Goal: Information Seeking & Learning: Learn about a topic

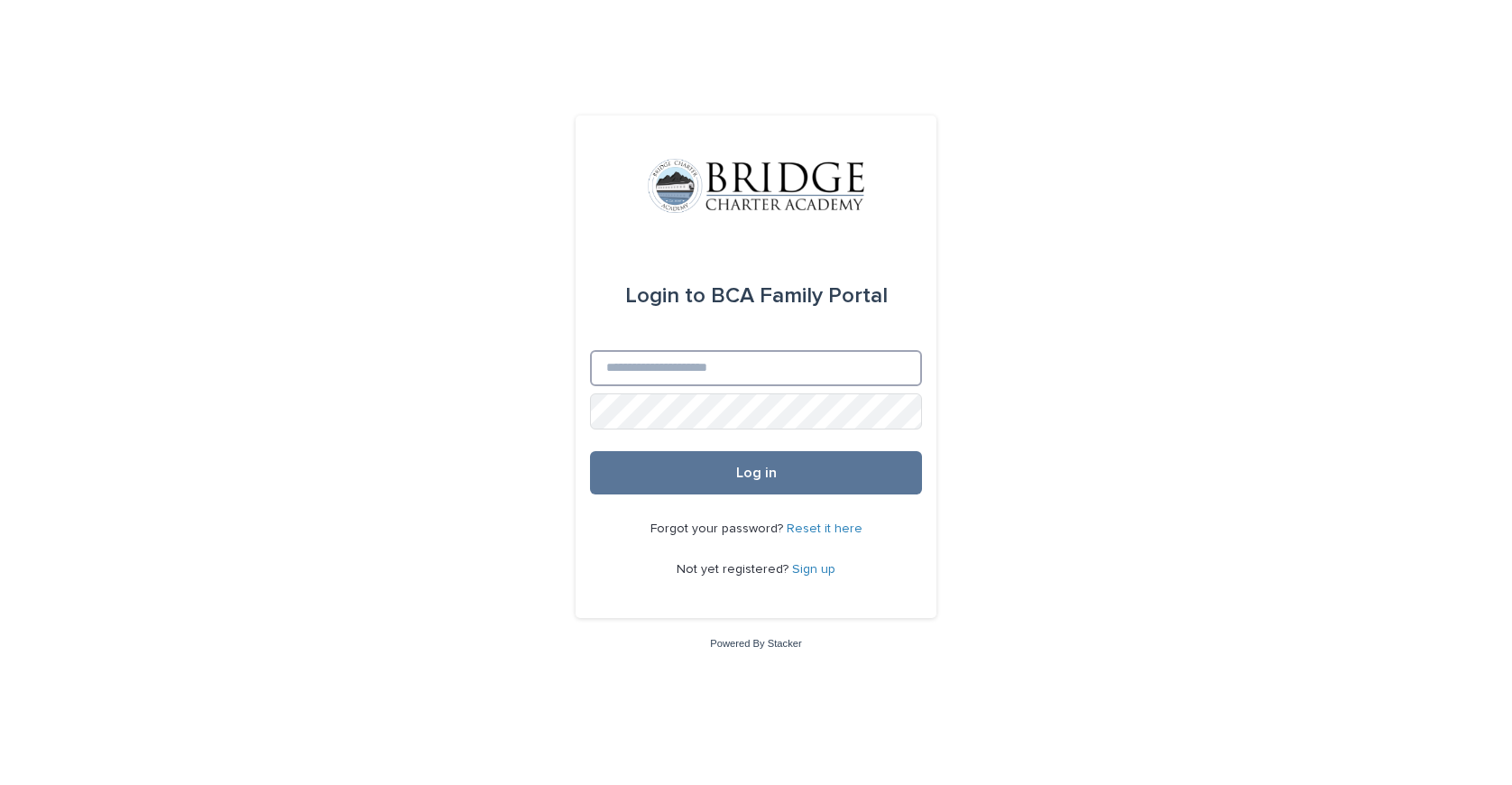
type input "**********"
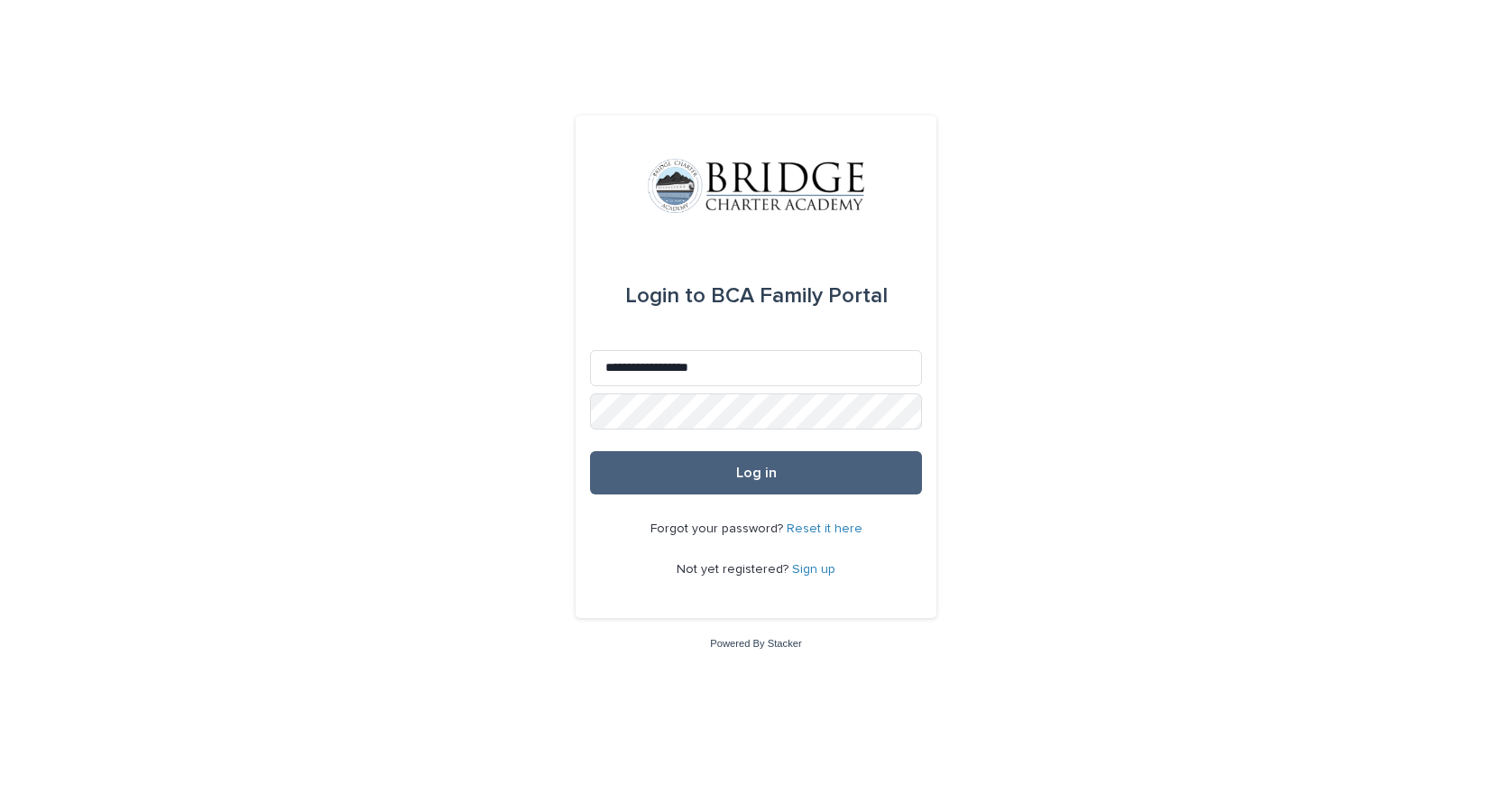
click at [747, 471] on span "Log in" at bounding box center [756, 473] width 41 height 14
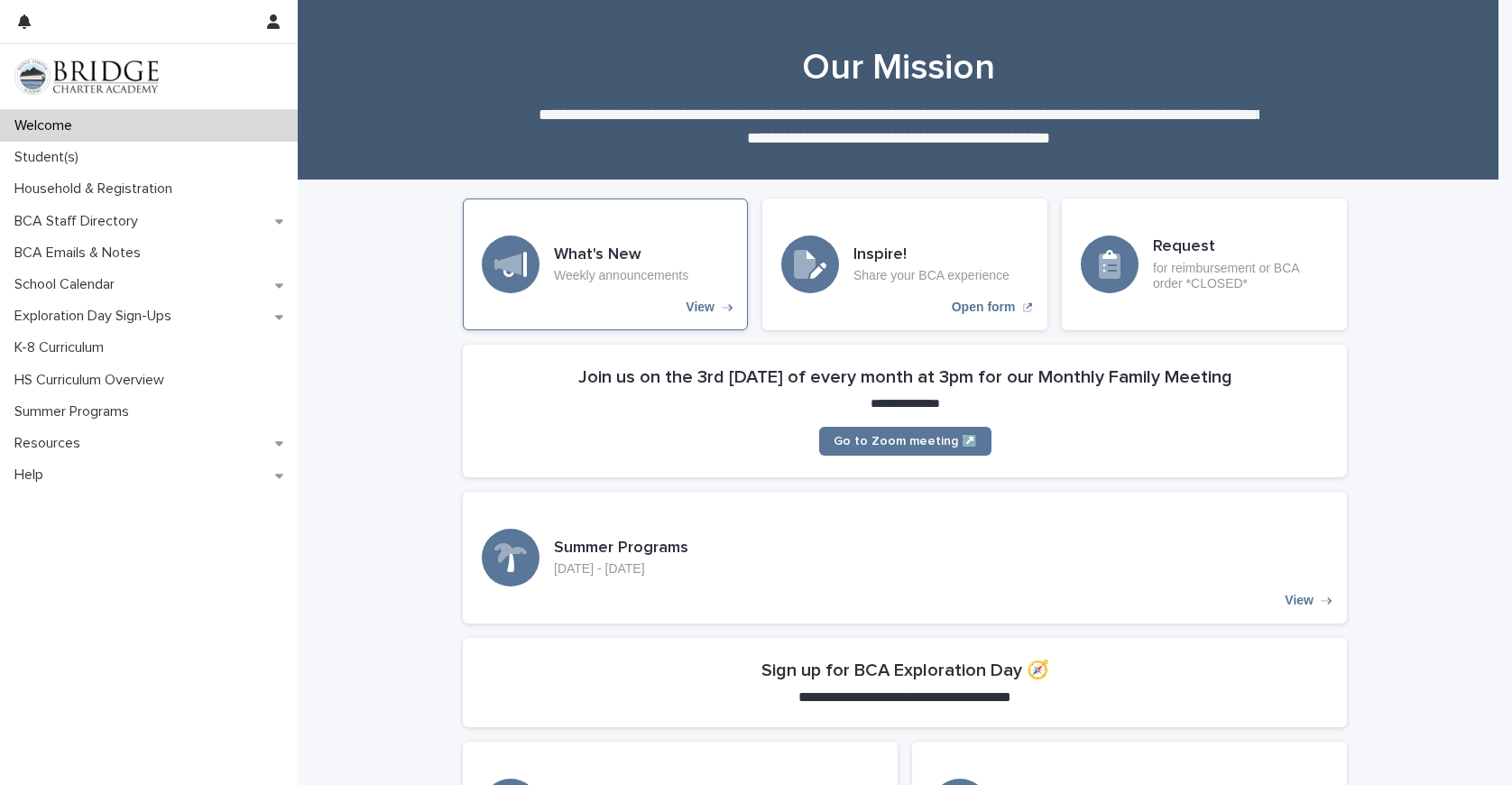
click at [696, 307] on p "View" at bounding box center [700, 307] width 29 height 15
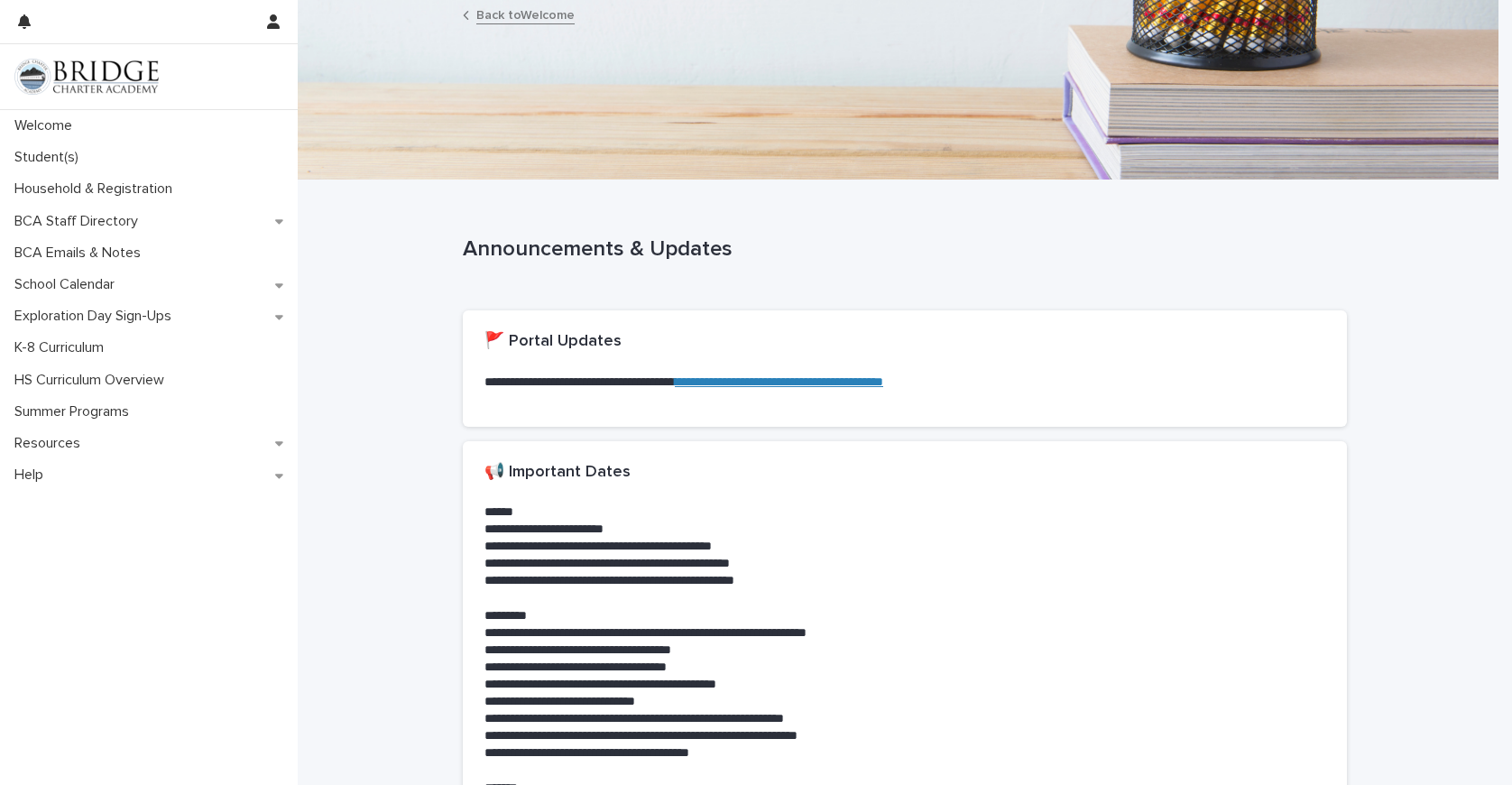
click at [781, 381] on link "**********" at bounding box center [778, 381] width 209 height 12
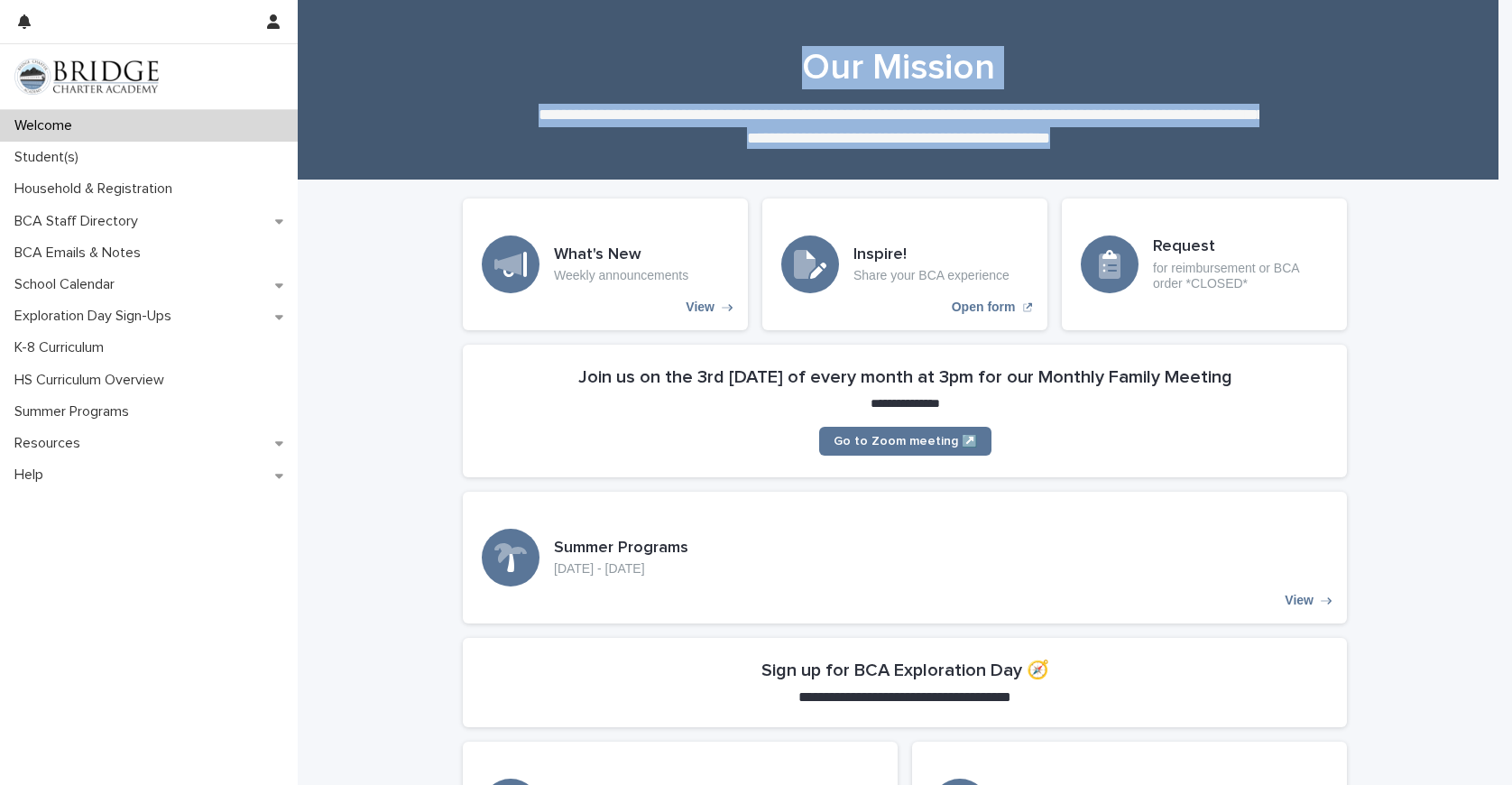
drag, startPoint x: 1498, startPoint y: 126, endPoint x: 1504, endPoint y: 192, distance: 66.3
click at [1504, 192] on div "**********" at bounding box center [756, 392] width 1512 height 785
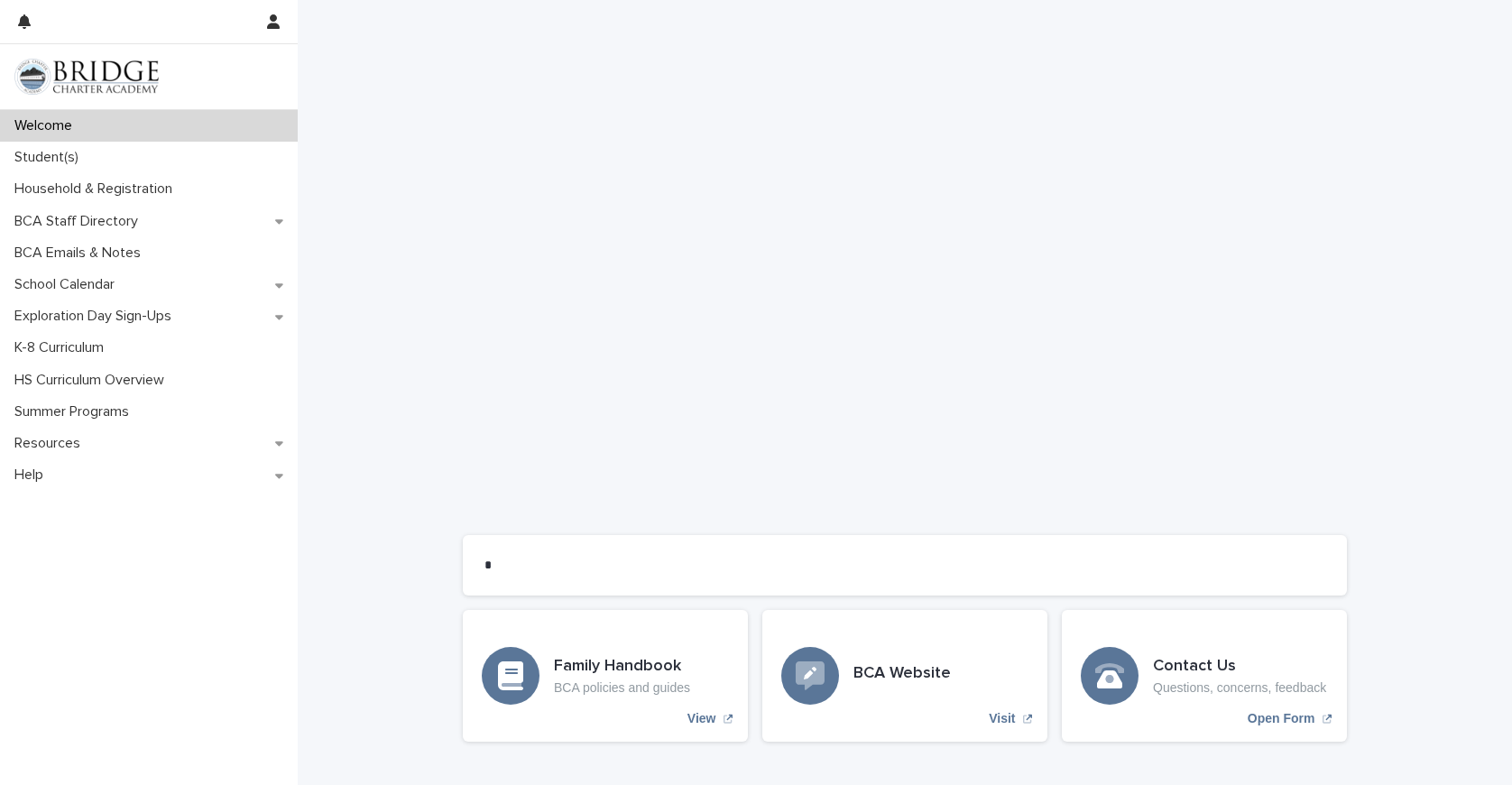
scroll to position [1290, 0]
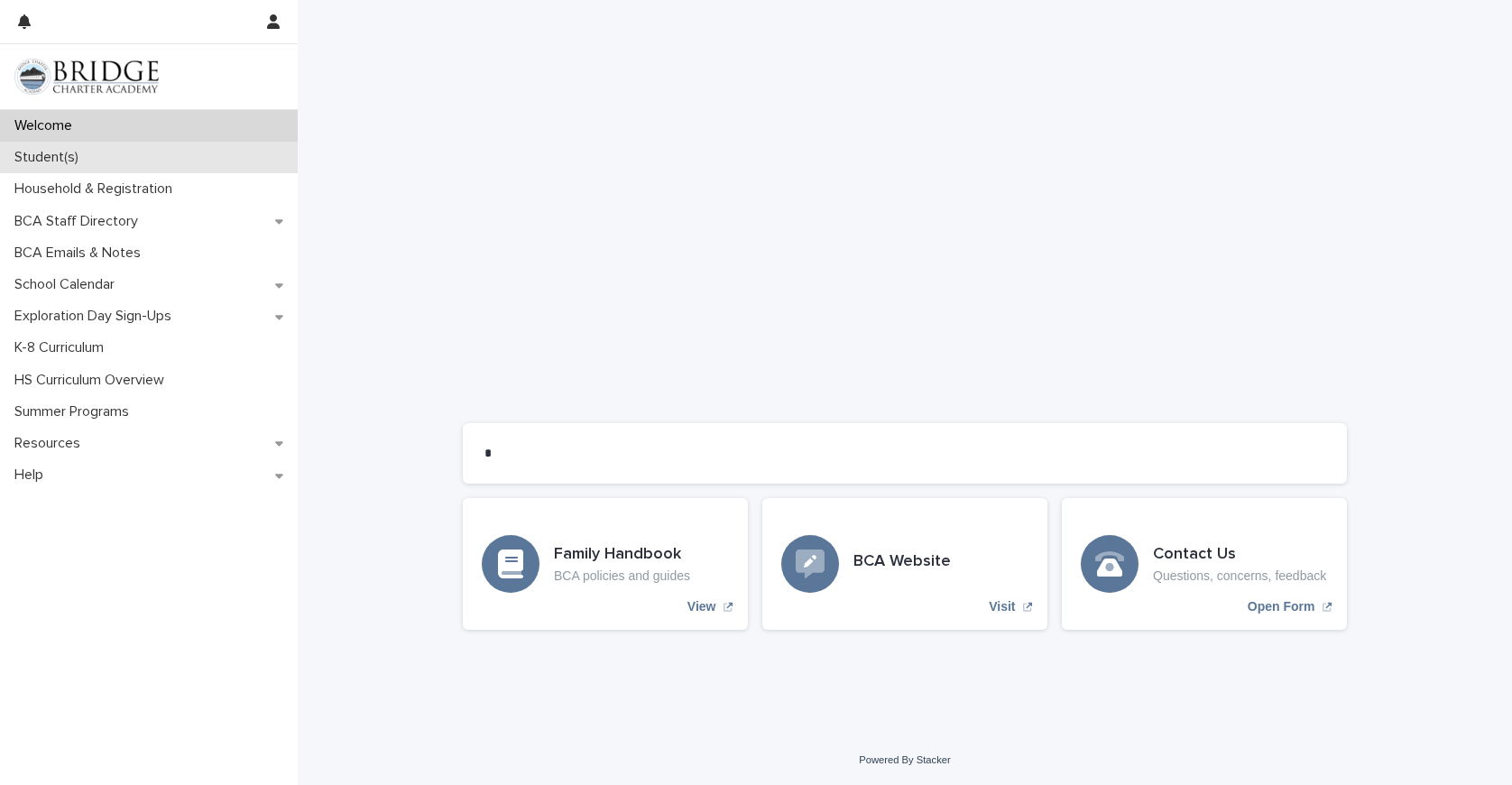
click at [65, 159] on p "Student(s)" at bounding box center [50, 157] width 86 height 17
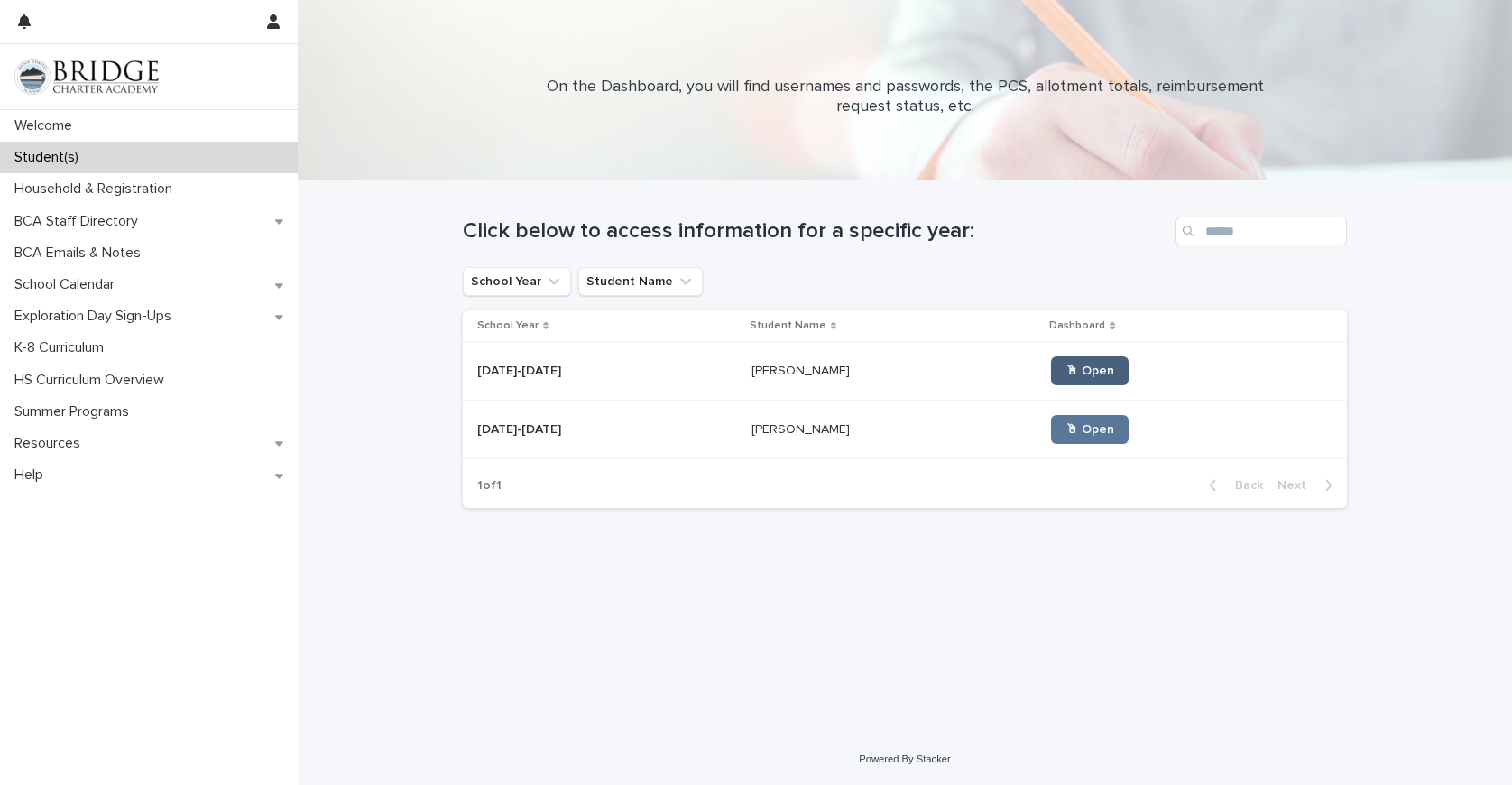
click at [1066, 374] on span "🖱 Open" at bounding box center [1090, 371] width 49 height 12
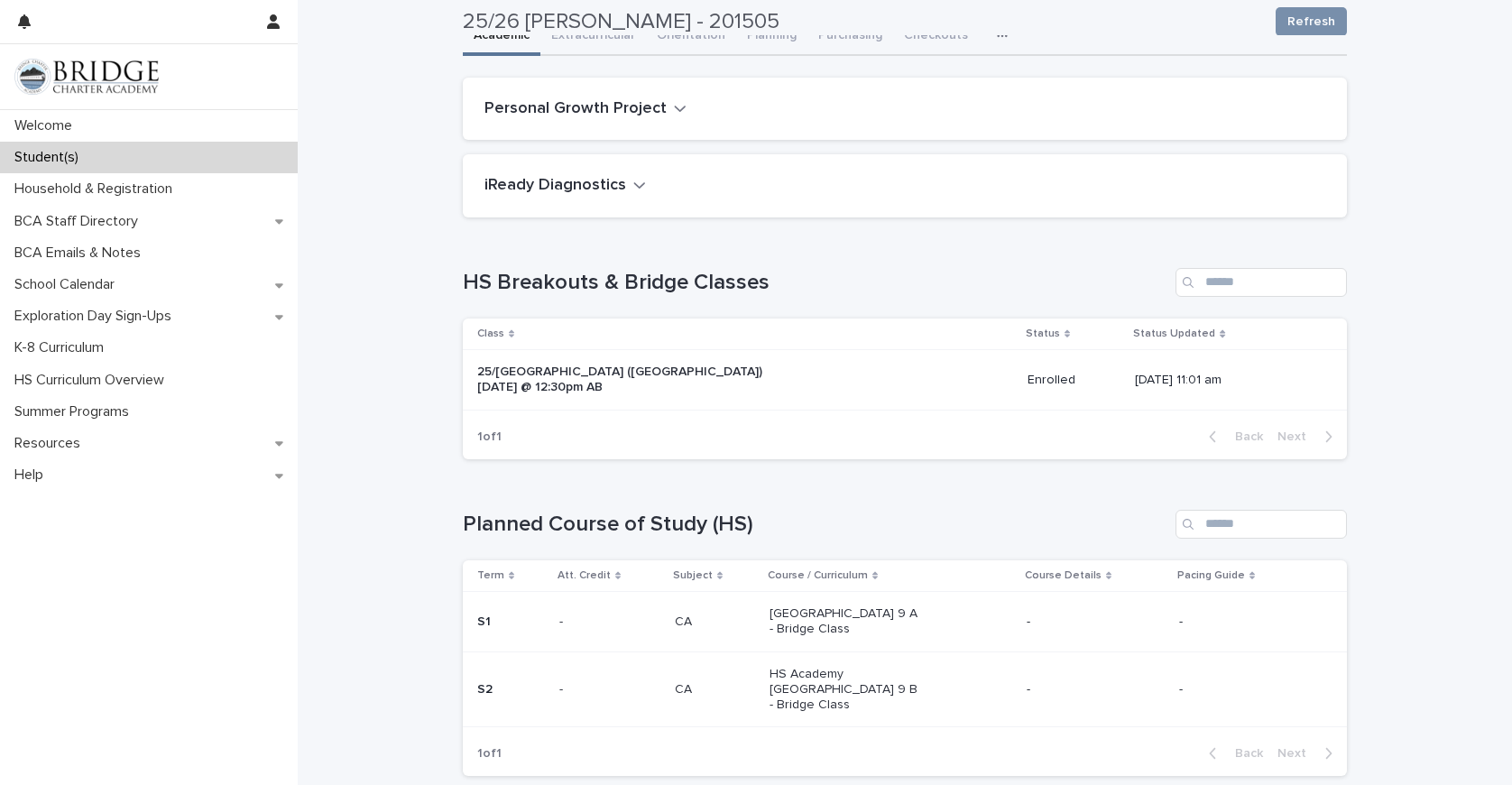
scroll to position [91, 0]
click at [645, 110] on h2 "Personal Growth Project" at bounding box center [575, 111] width 182 height 20
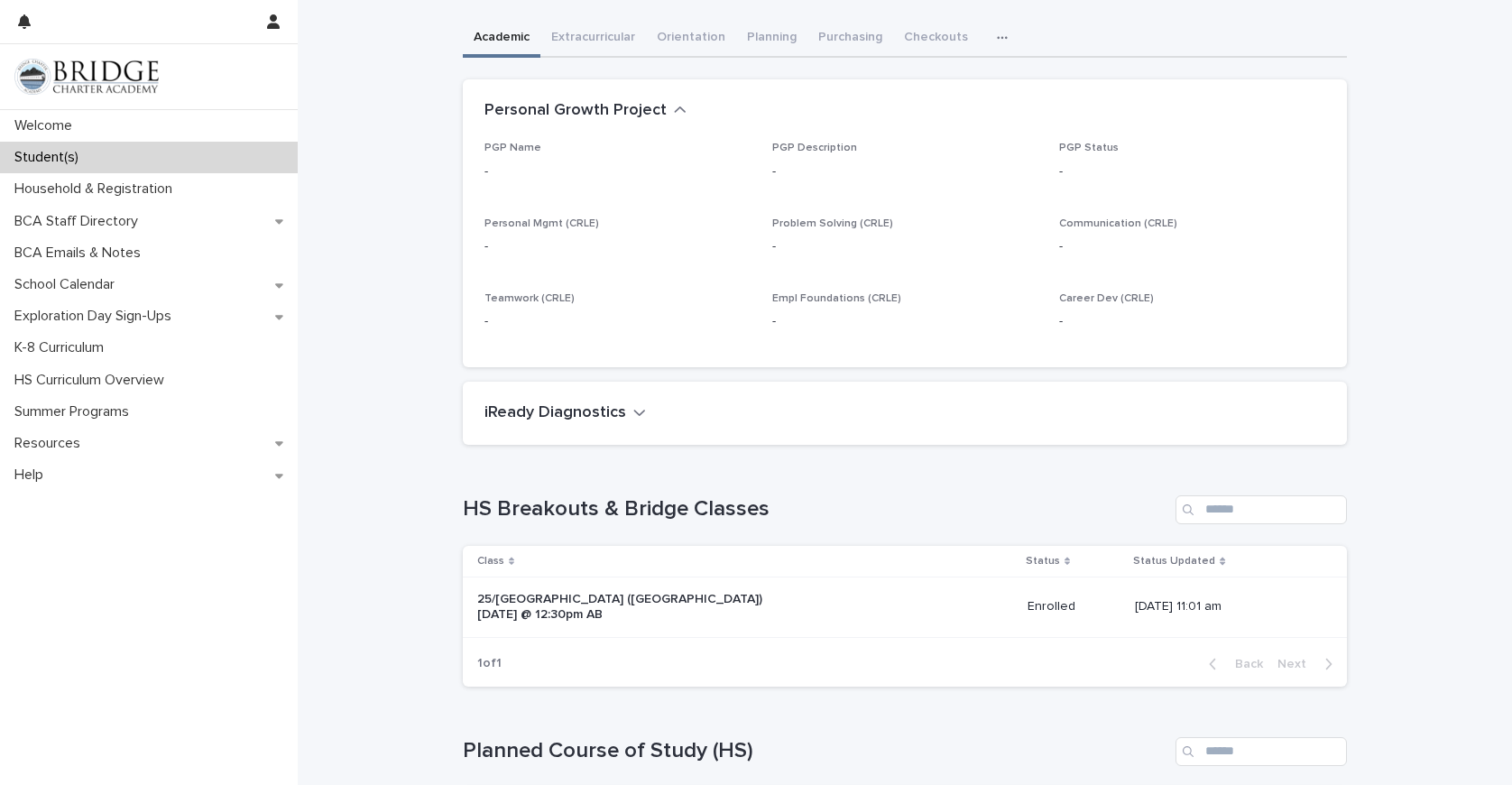
scroll to position [0, 0]
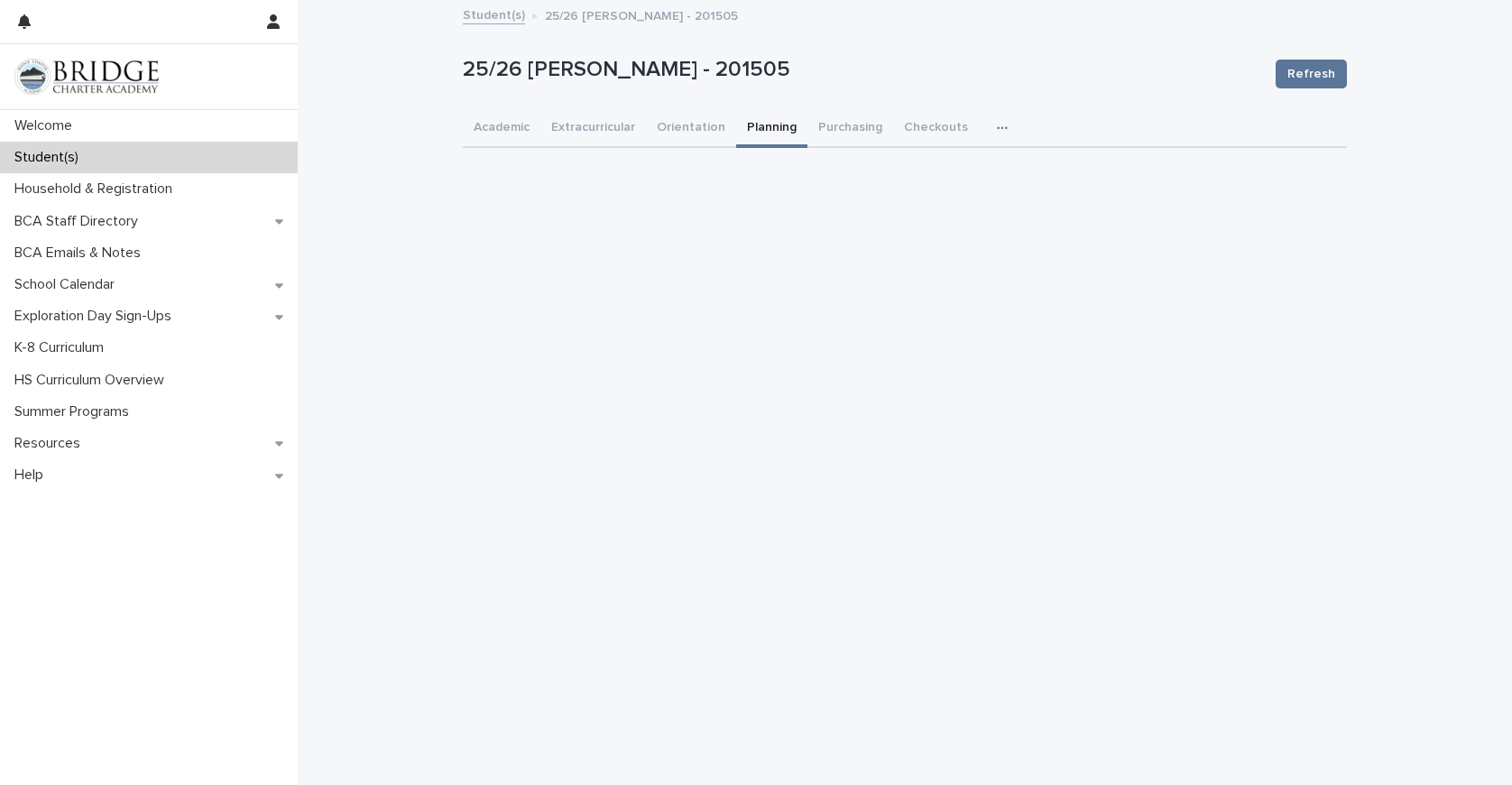
click at [760, 128] on button "Planning" at bounding box center [772, 130] width 71 height 38
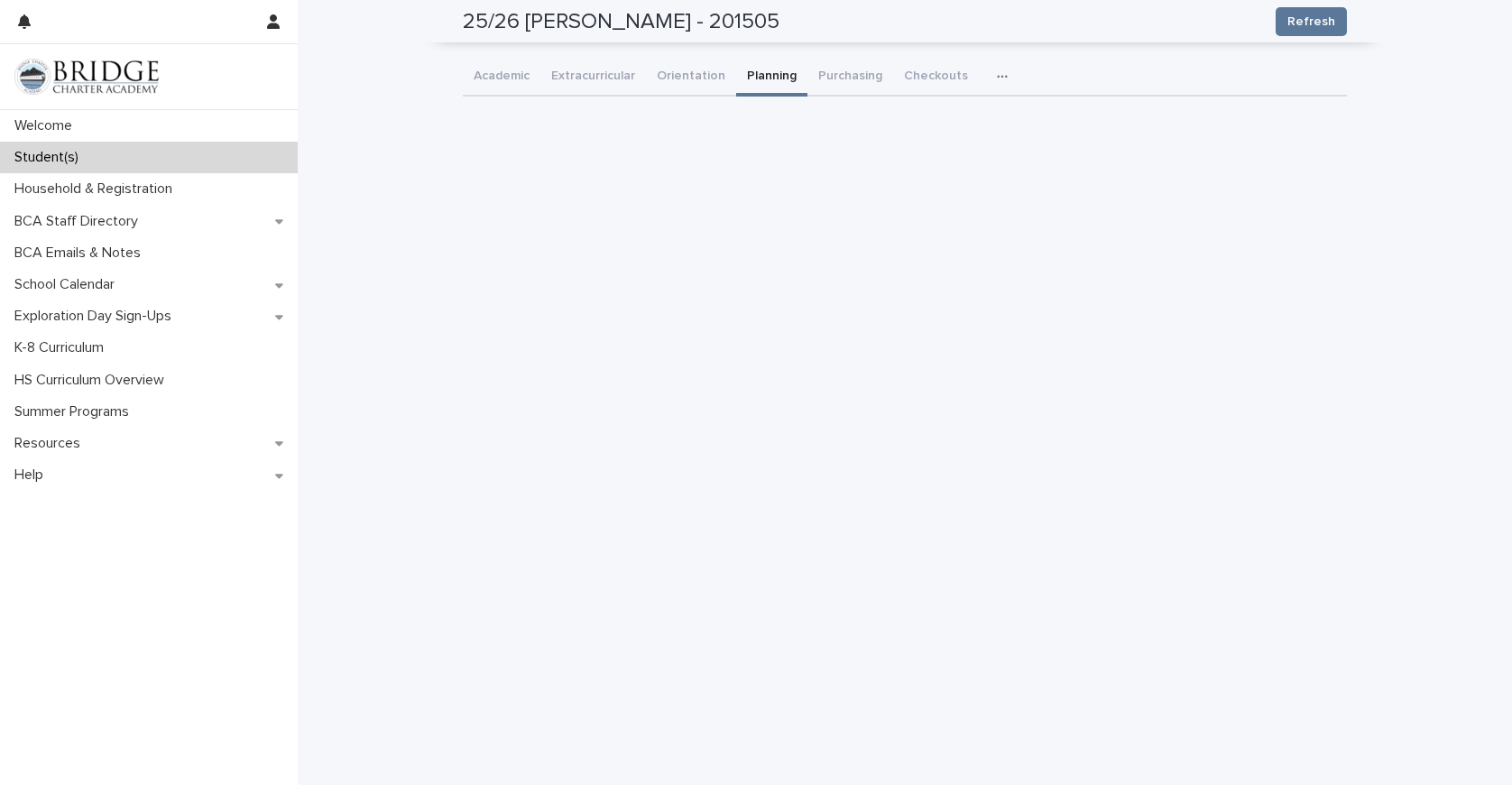
scroll to position [20, 0]
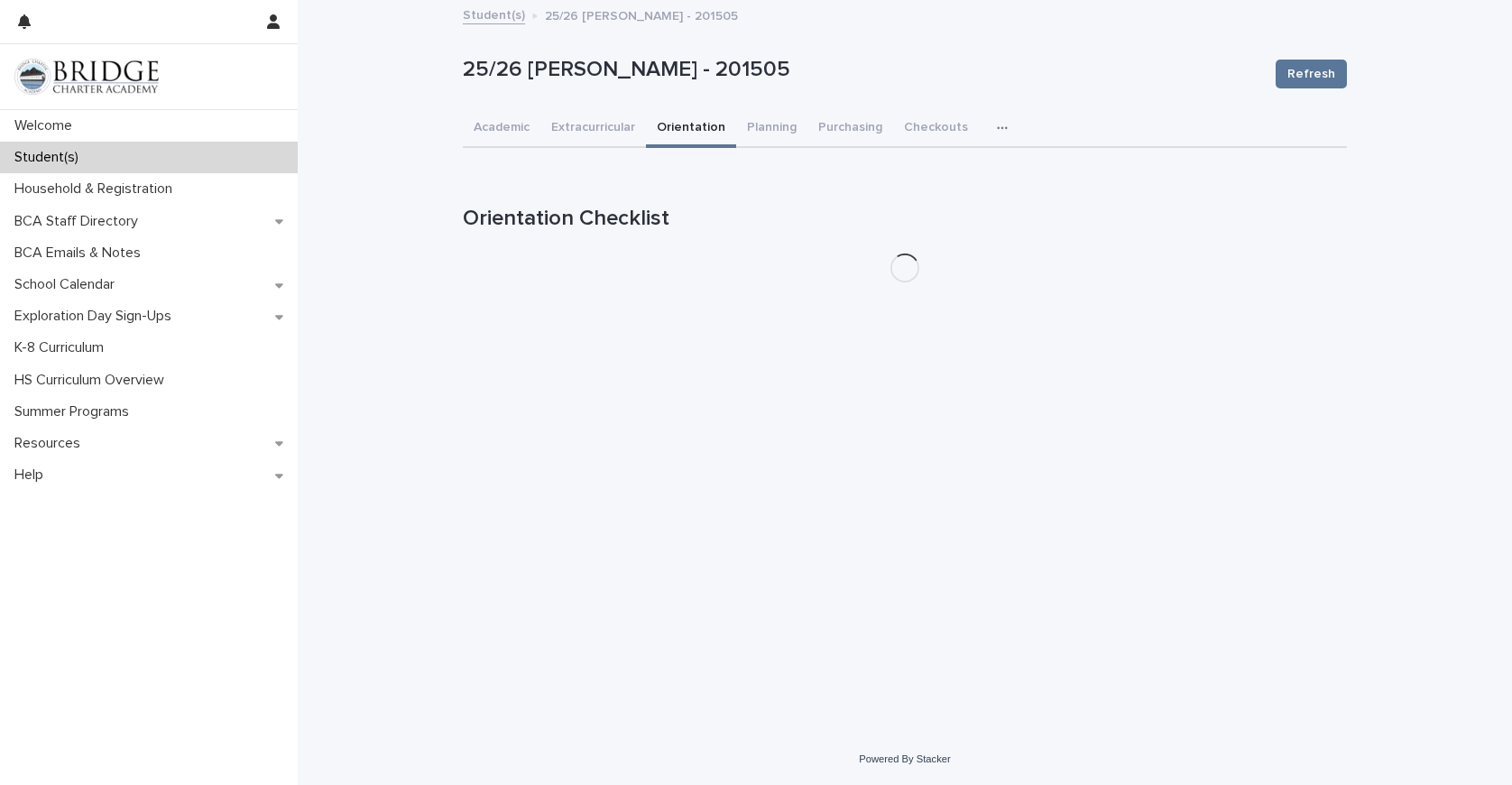
click at [672, 100] on div "25/26 [PERSON_NAME] - 201505 Refresh 25/26 [PERSON_NAME] - 201505 Refresh Sorry…" at bounding box center [905, 150] width 884 height 295
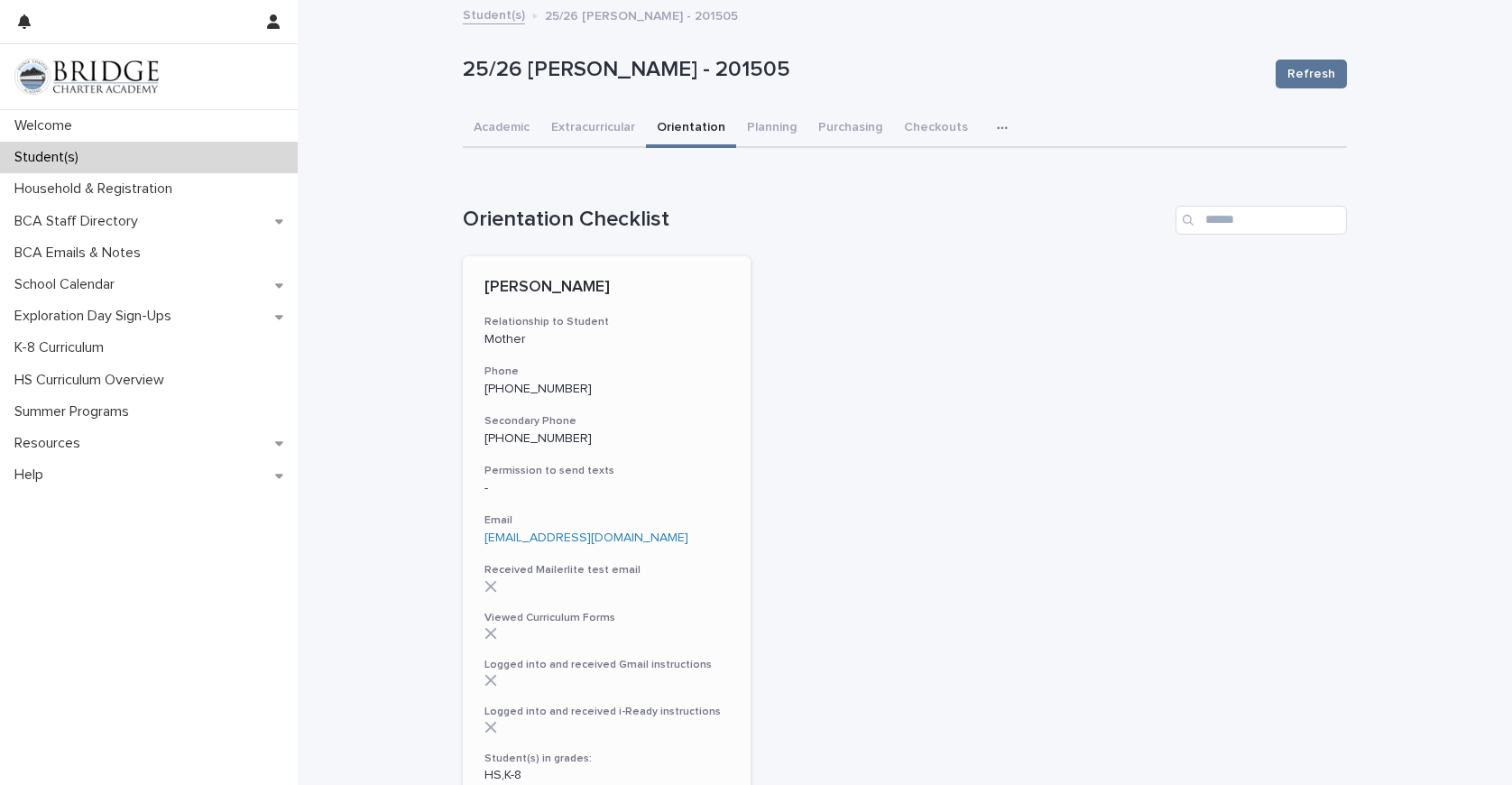
click at [488, 477] on div "-" at bounding box center [607, 487] width 245 height 19
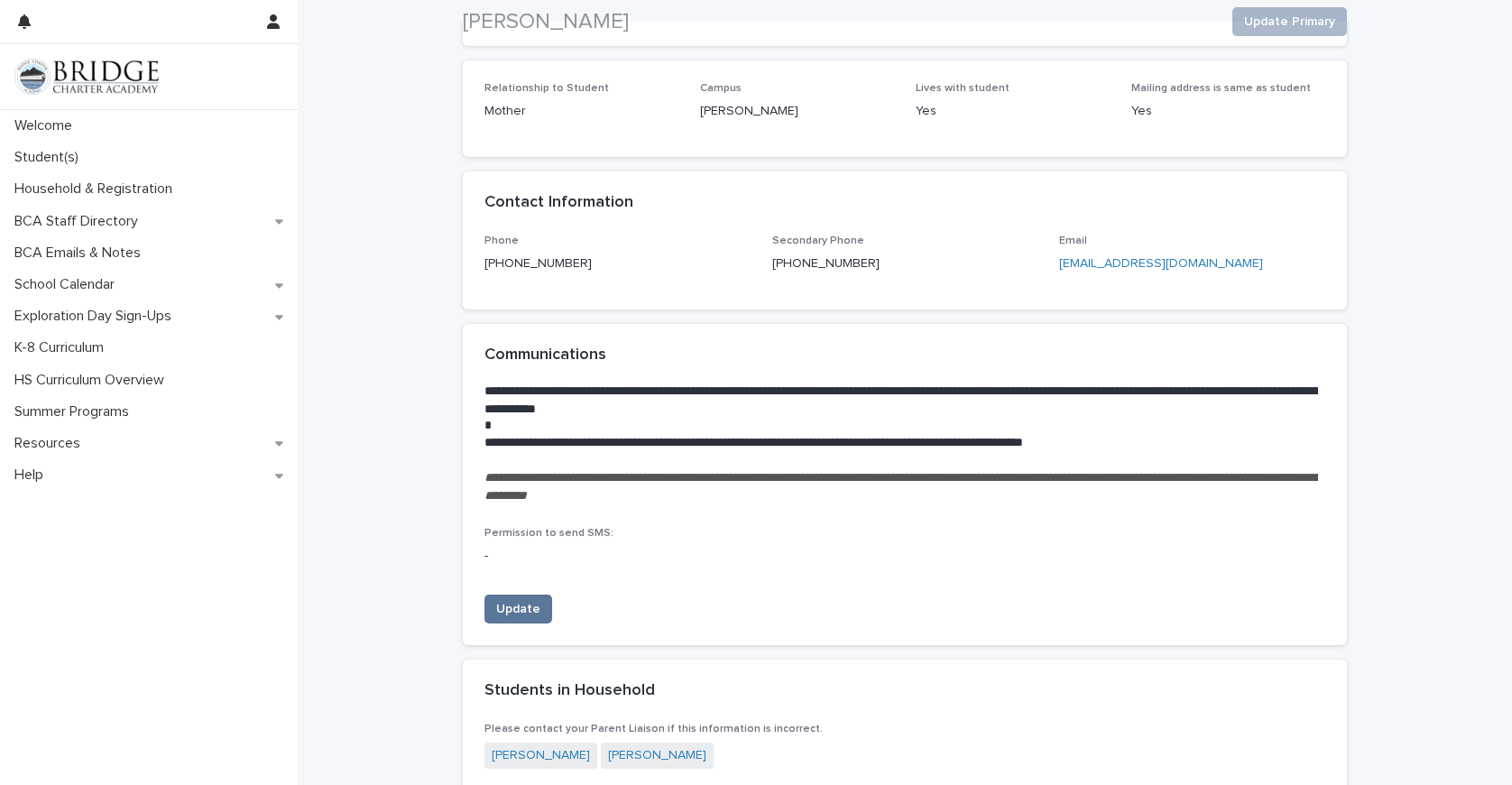
scroll to position [193, 0]
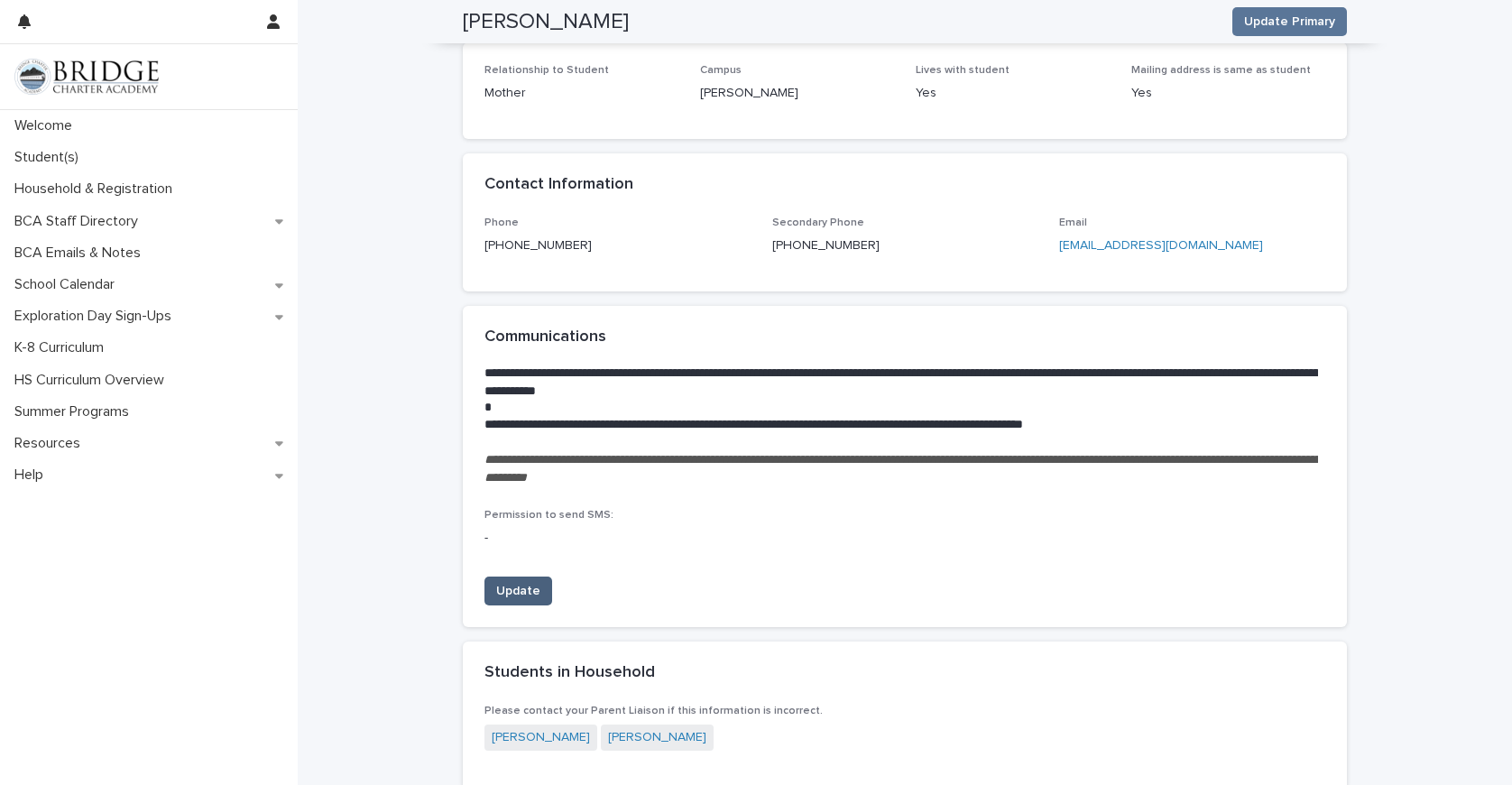
click at [503, 582] on span "Update" at bounding box center [518, 591] width 44 height 18
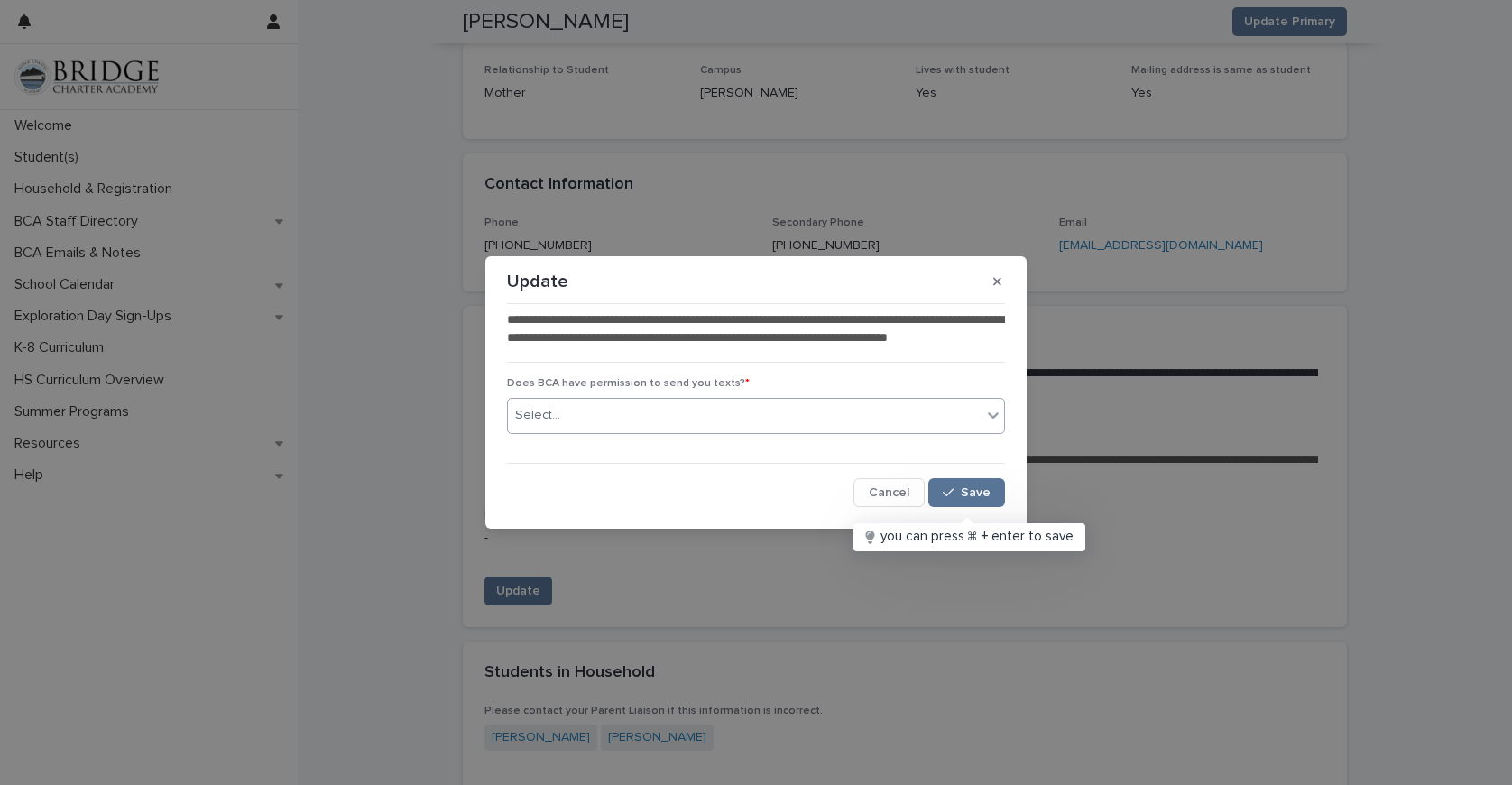
click at [995, 421] on icon at bounding box center [993, 414] width 18 height 18
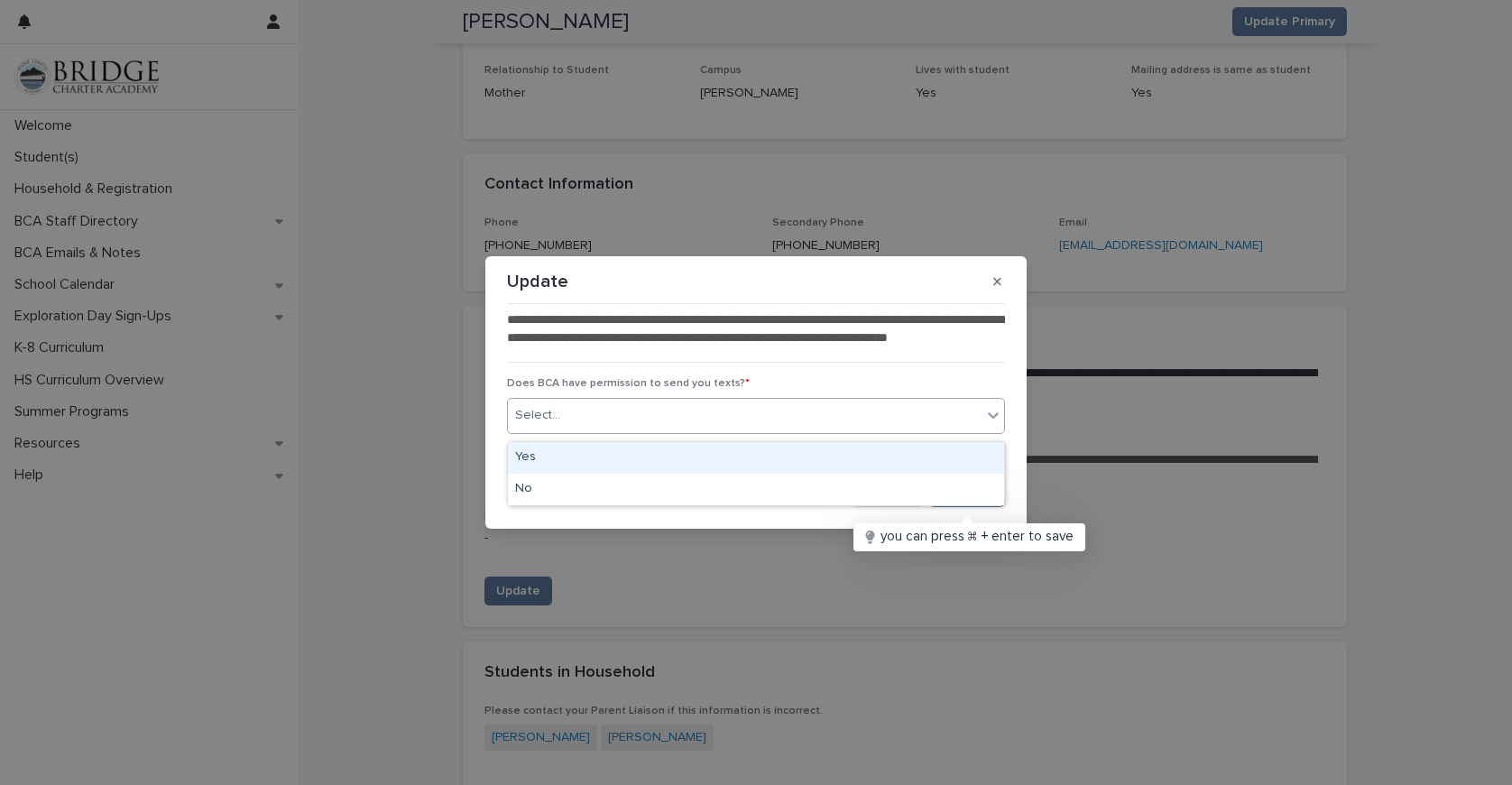
click at [800, 459] on div "Yes" at bounding box center [756, 457] width 496 height 31
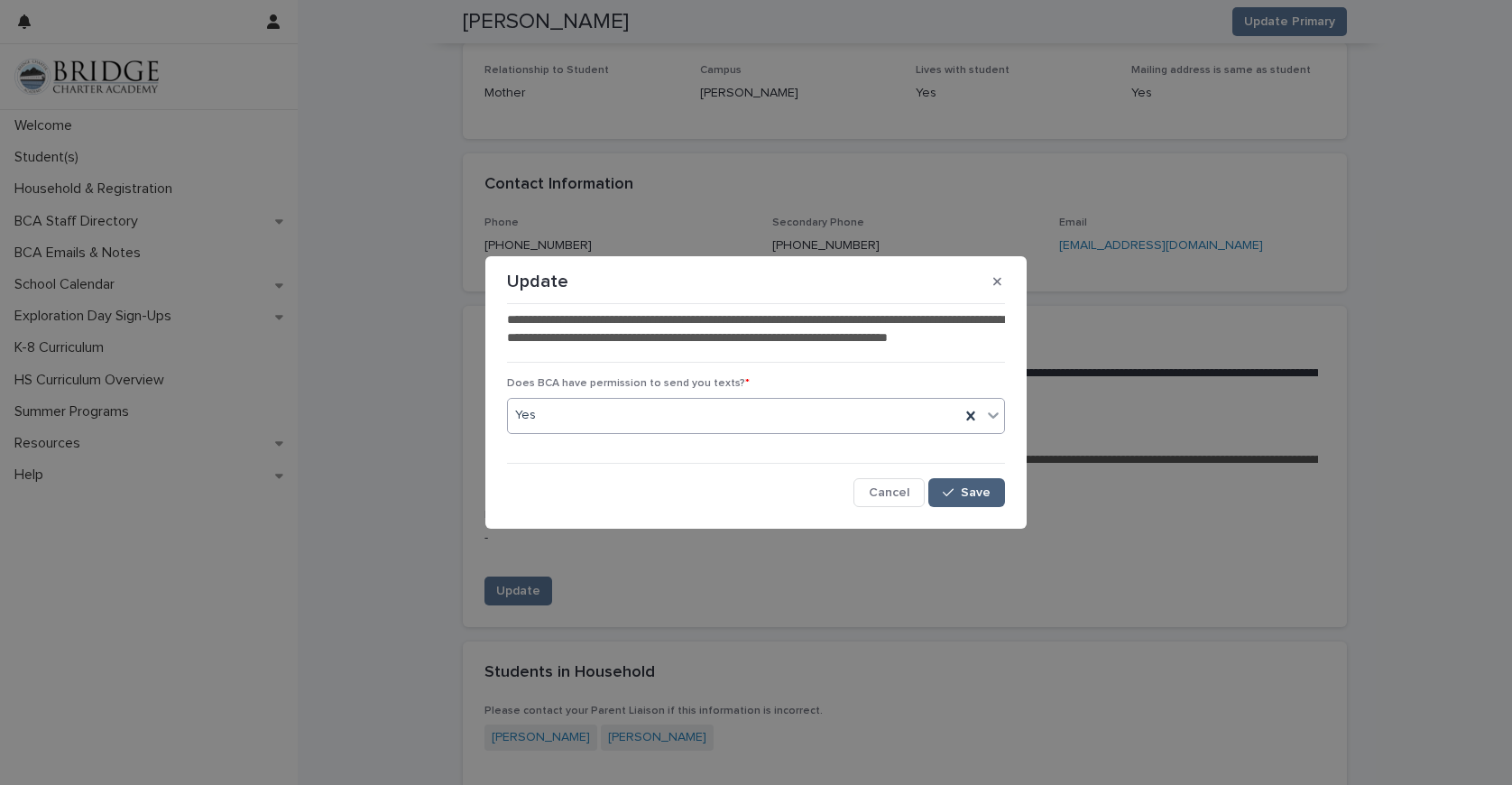
click at [970, 492] on button "Save" at bounding box center [967, 493] width 77 height 29
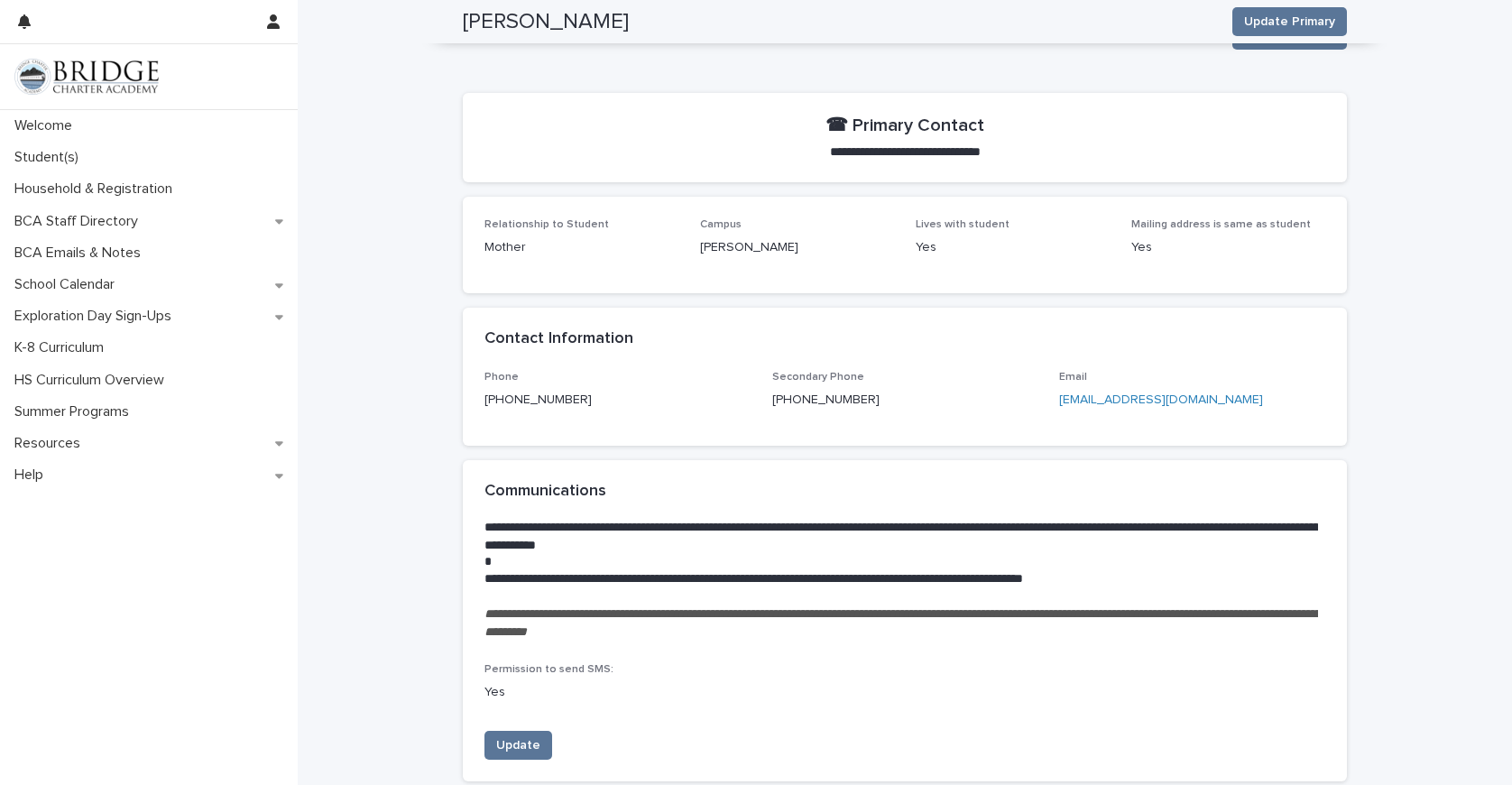
scroll to position [0, 0]
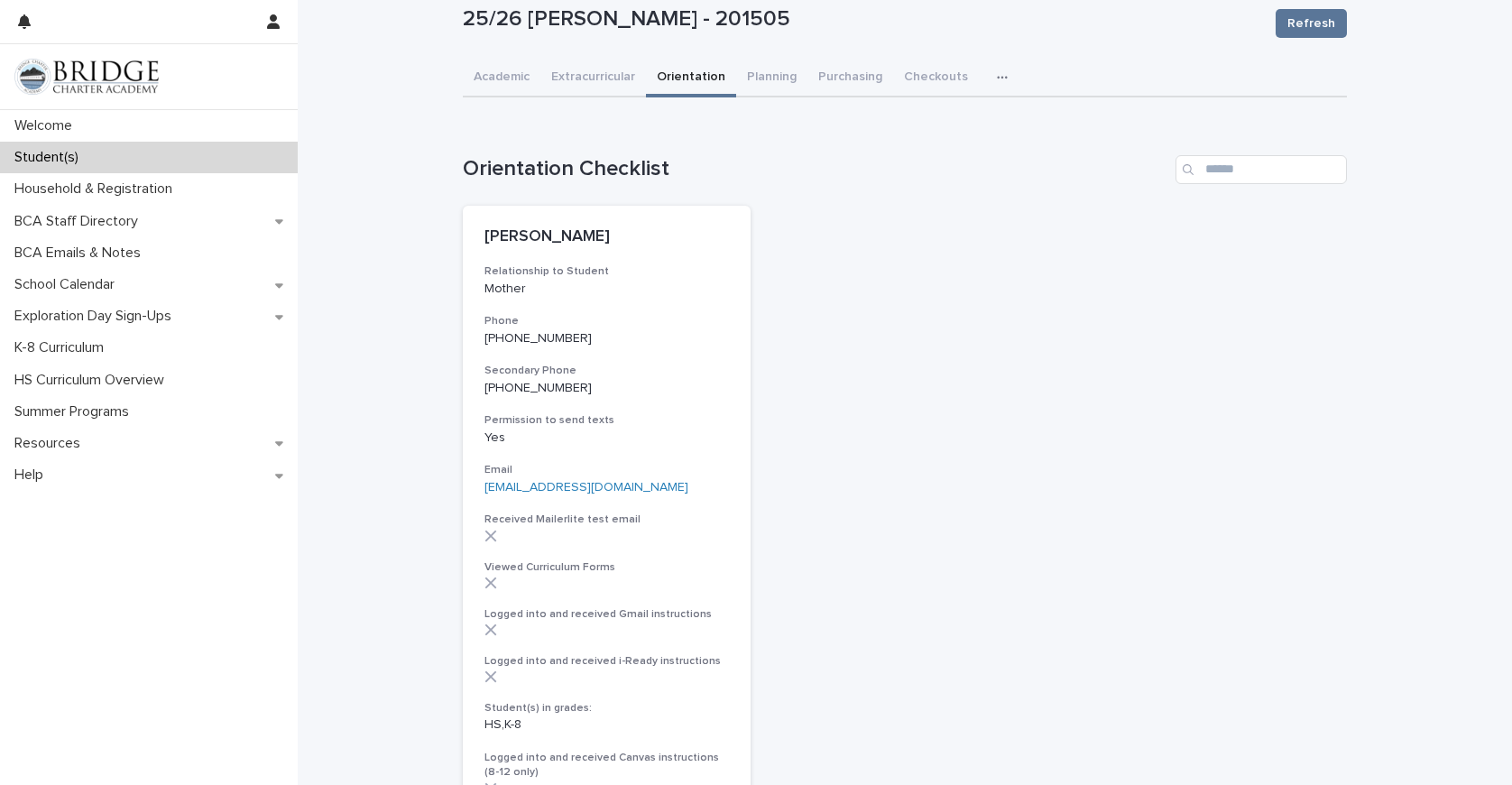
scroll to position [50, 0]
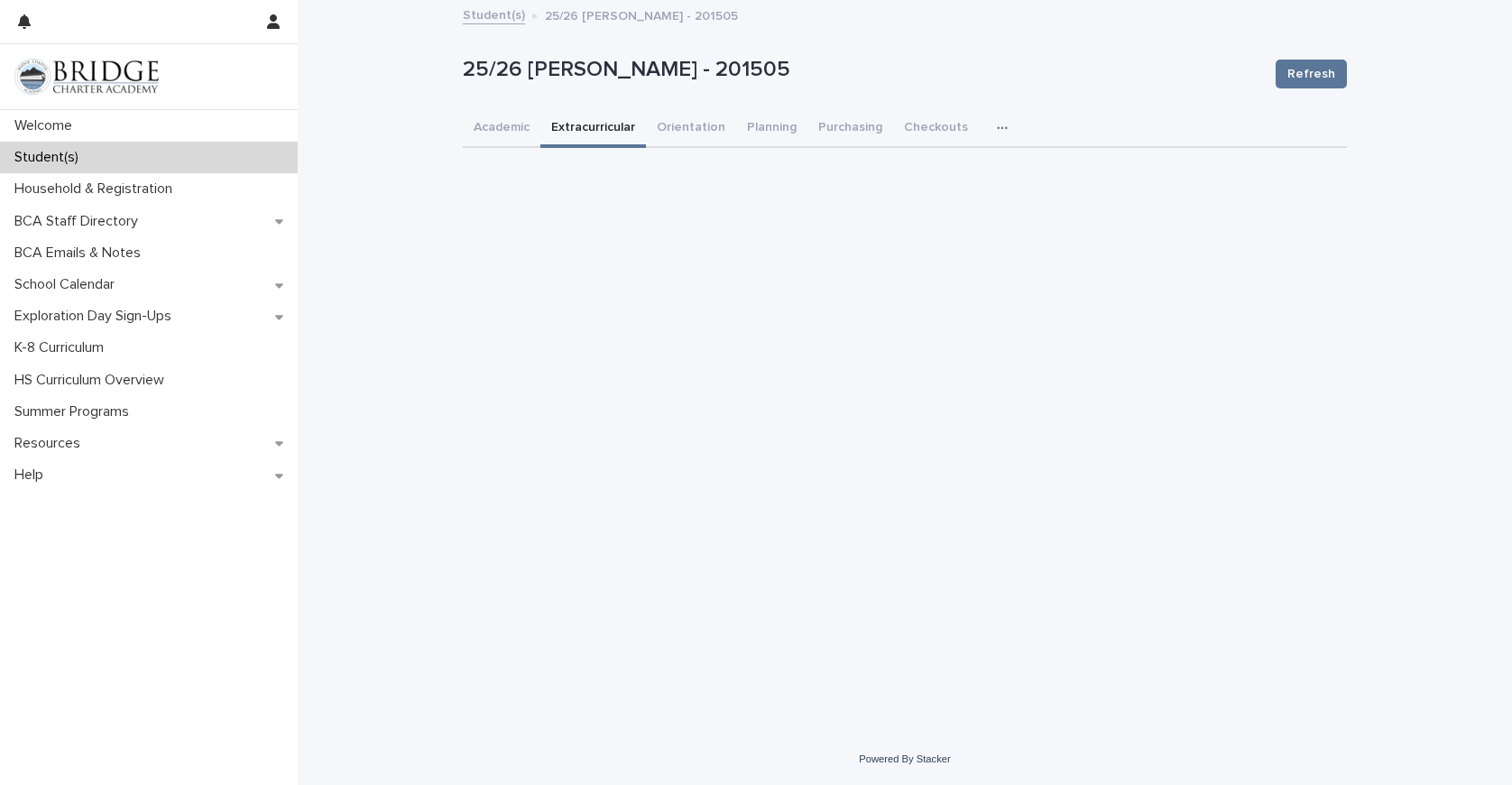
click at [595, 79] on div "25/26 [PERSON_NAME] - 201505 Refresh 25/26 [PERSON_NAME] - 201505 Refresh Sorry…" at bounding box center [905, 109] width 884 height 213
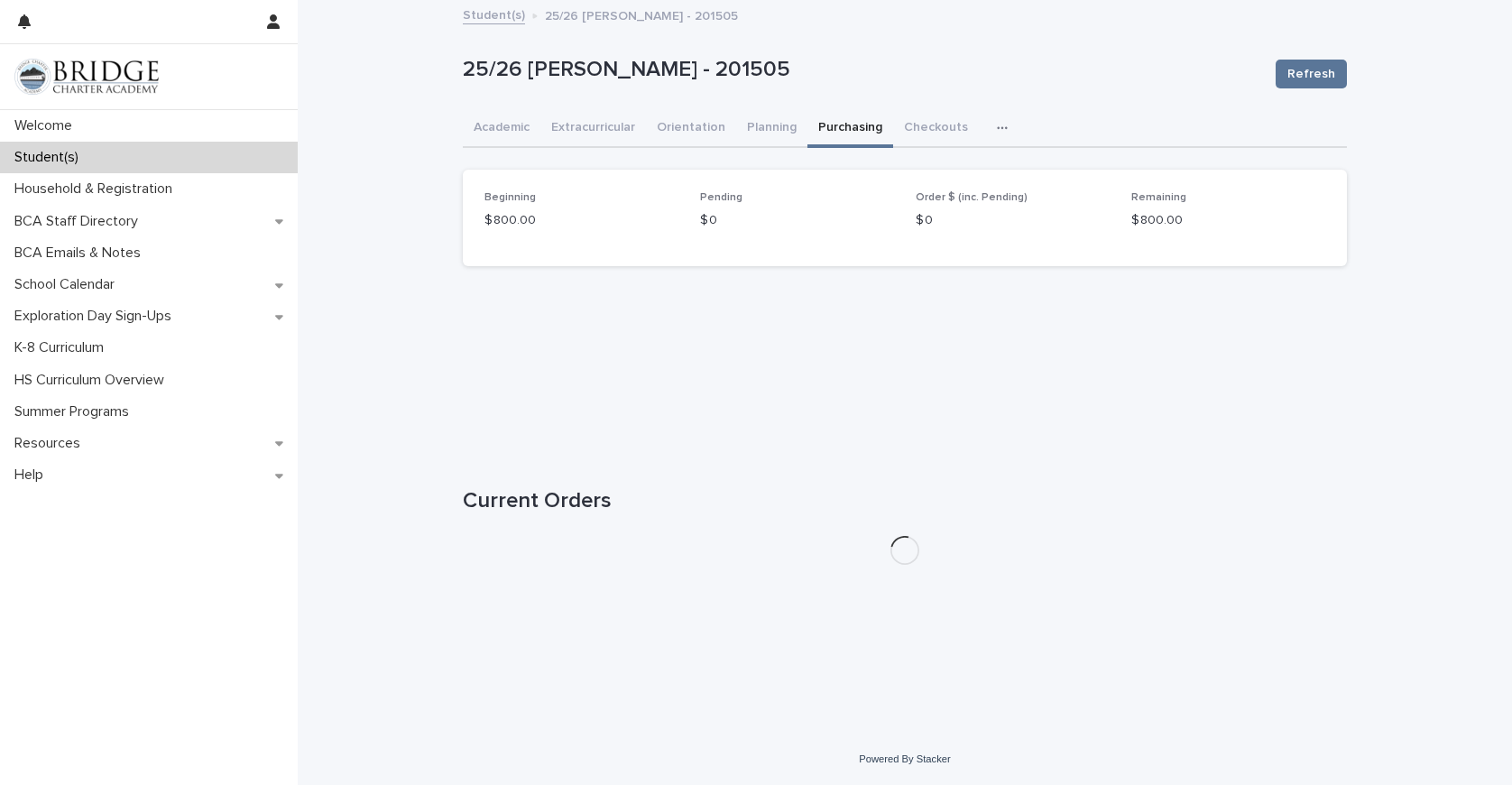
click at [837, 128] on button "Purchasing" at bounding box center [851, 130] width 86 height 38
click at [998, 126] on icon "button" at bounding box center [1002, 128] width 10 height 12
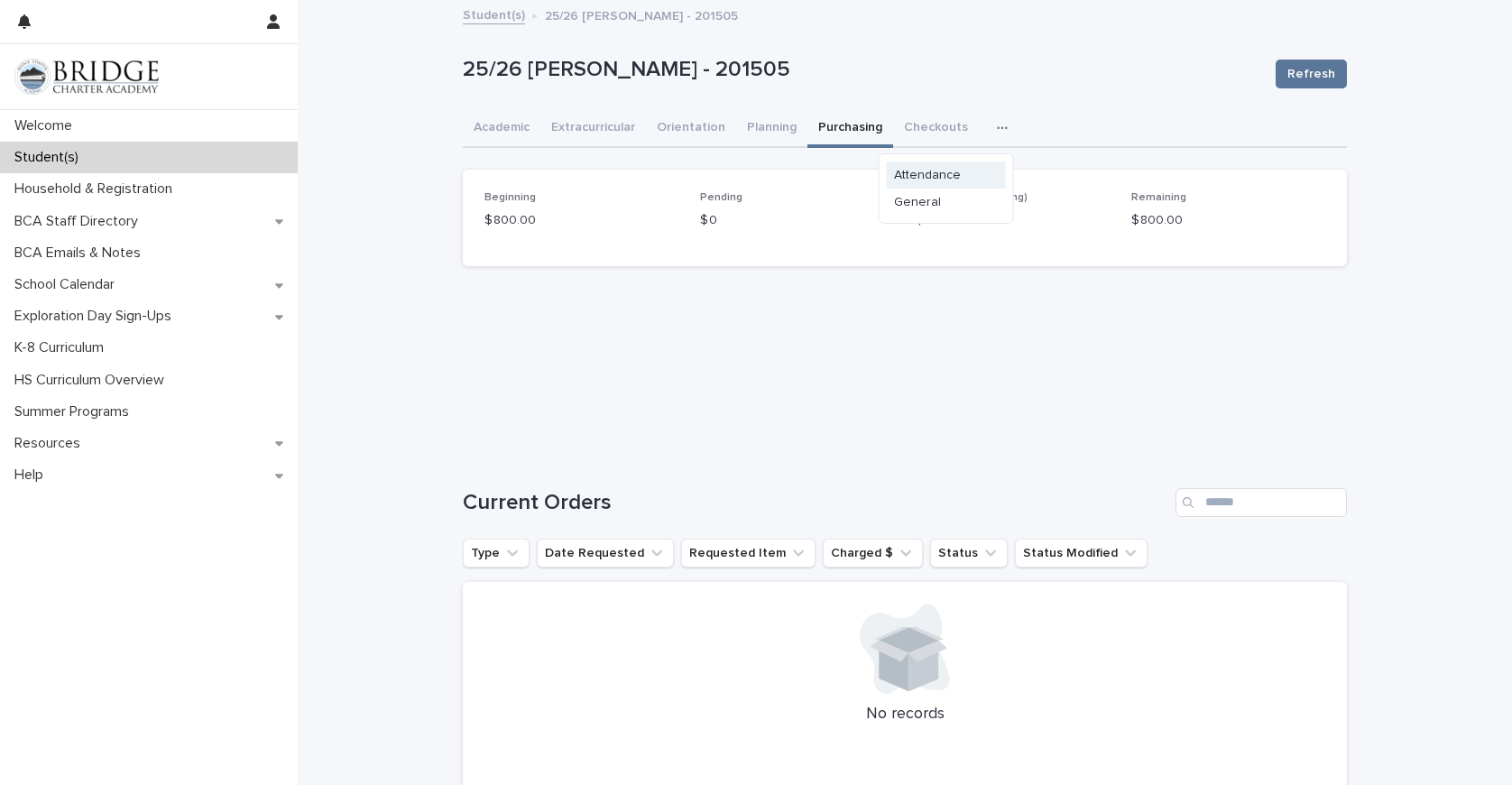
click at [938, 183] on button "Attendance" at bounding box center [946, 175] width 119 height 27
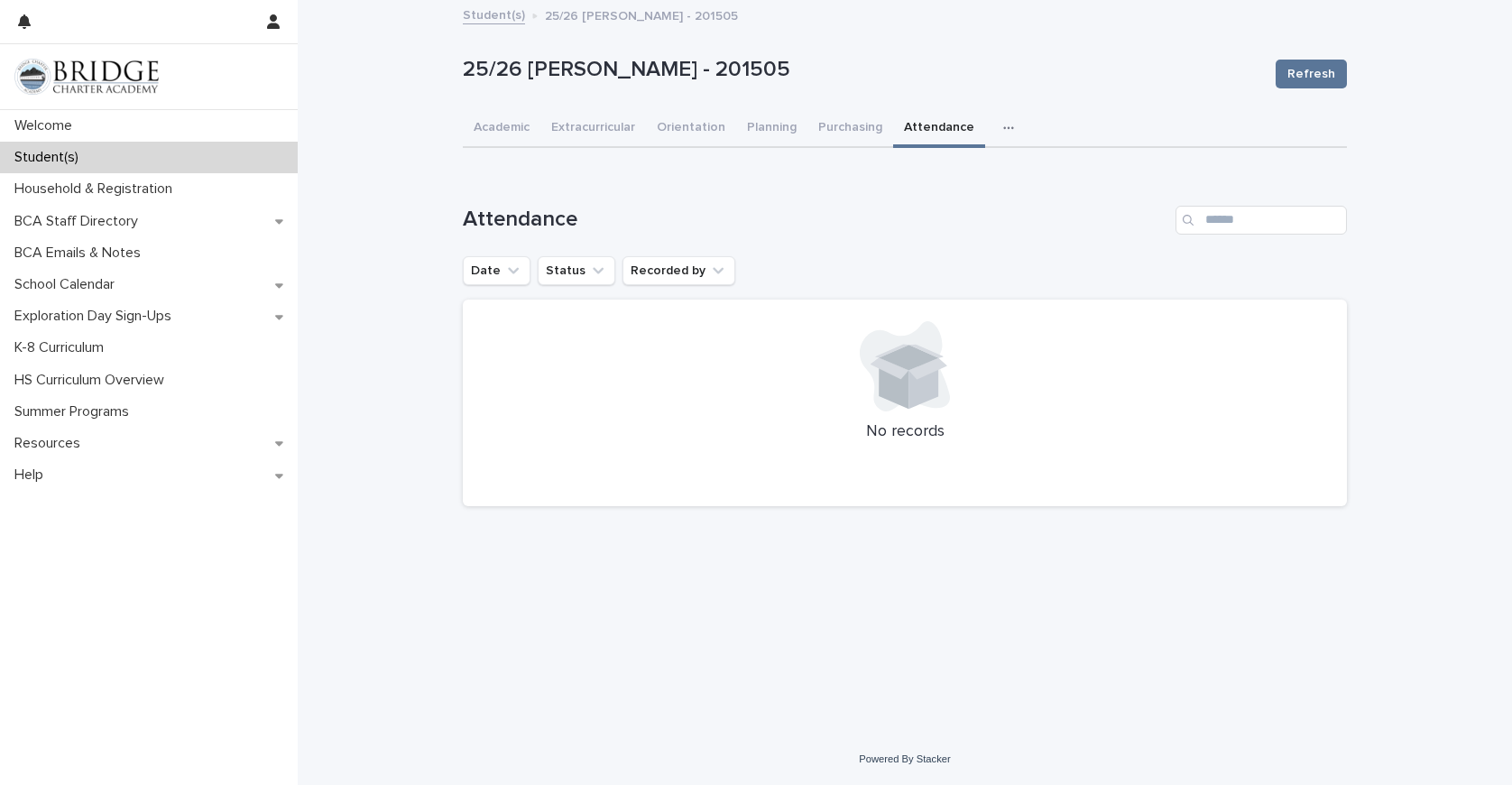
click at [1003, 128] on icon "button" at bounding box center [1008, 128] width 10 height 12
click at [932, 204] on span "General" at bounding box center [921, 202] width 47 height 12
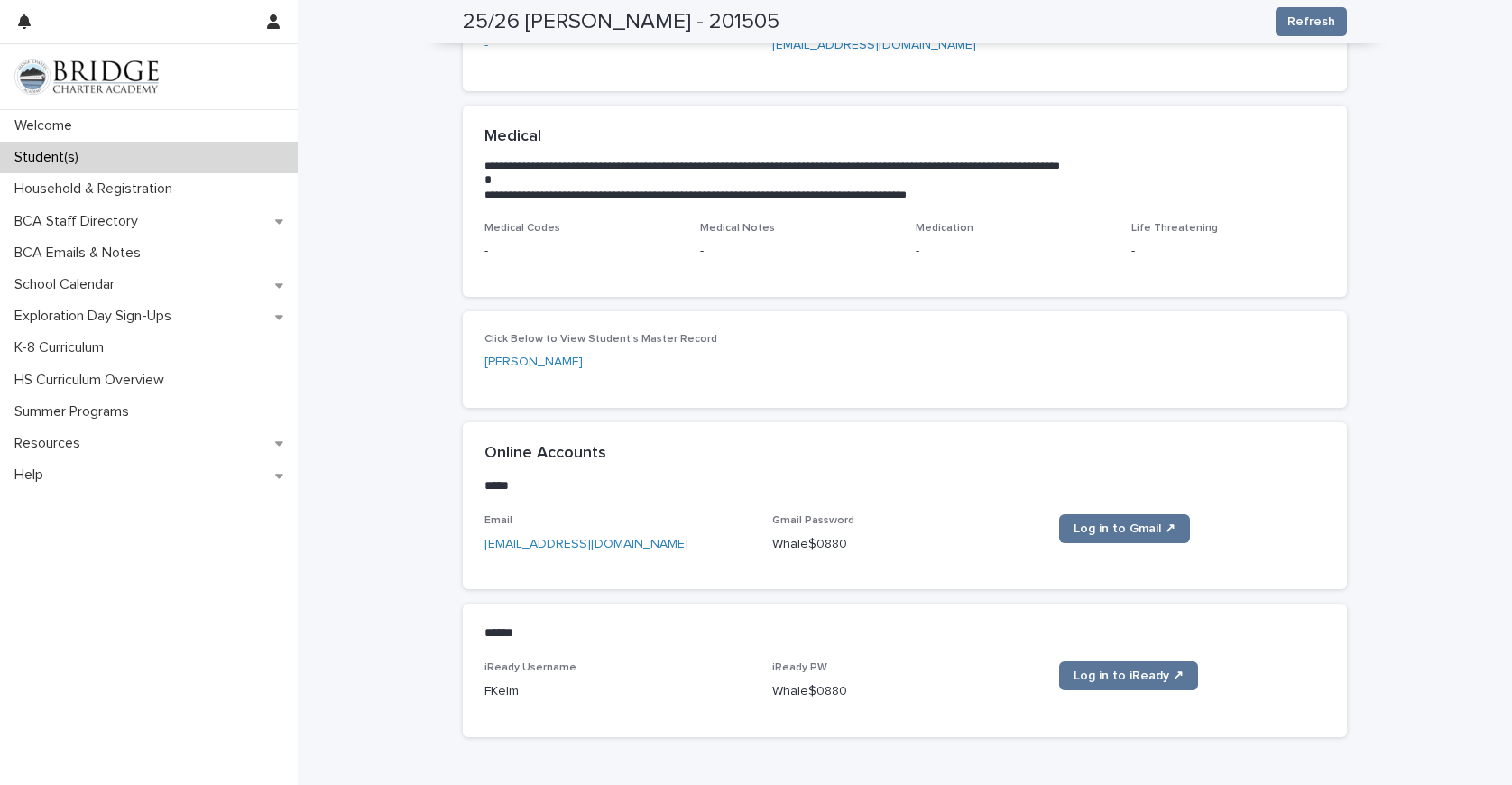
scroll to position [455, 0]
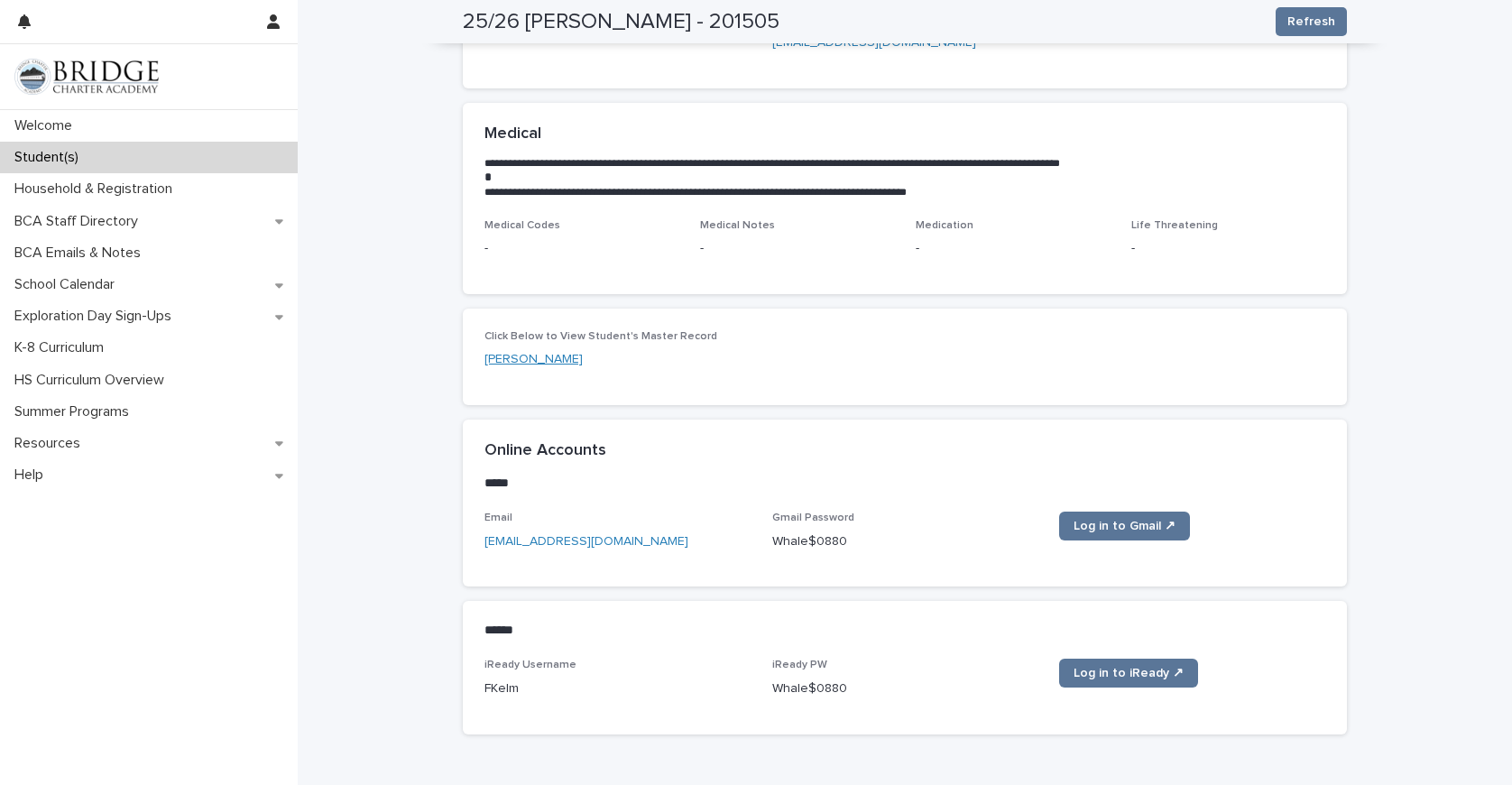
click at [509, 351] on link "[PERSON_NAME]" at bounding box center [534, 360] width 98 height 19
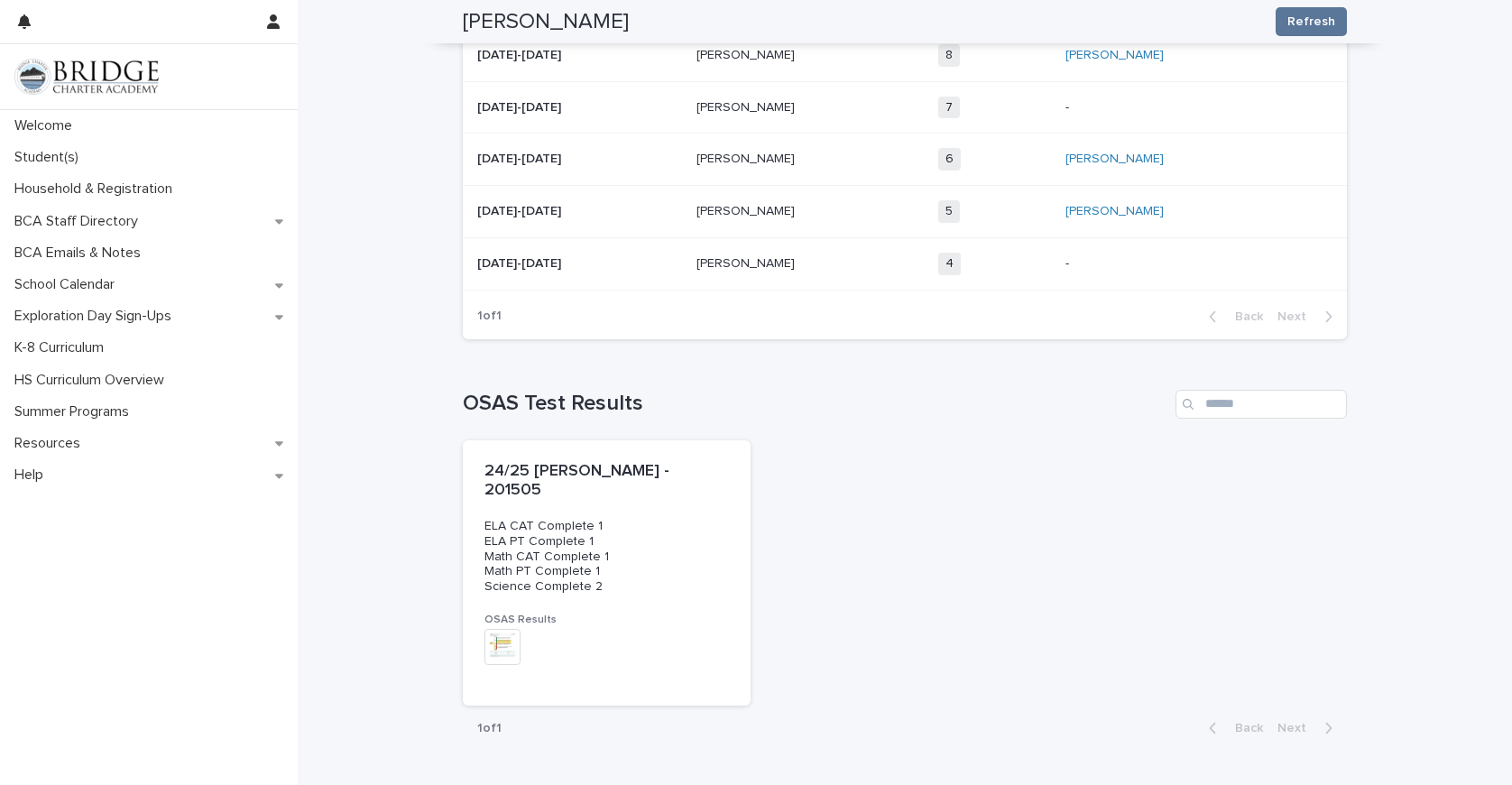
scroll to position [565, 0]
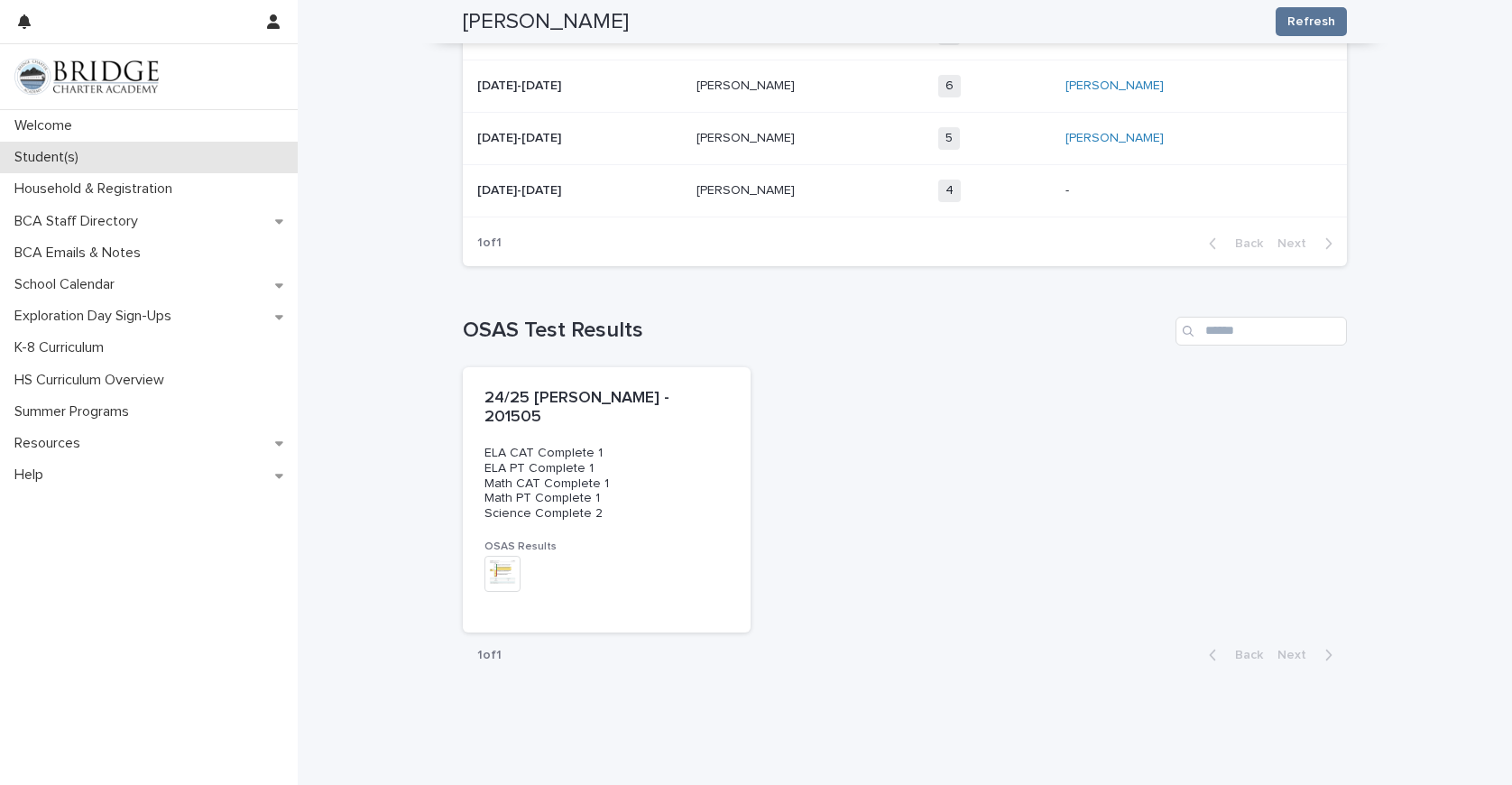
click at [56, 155] on p "Student(s)" at bounding box center [50, 157] width 86 height 17
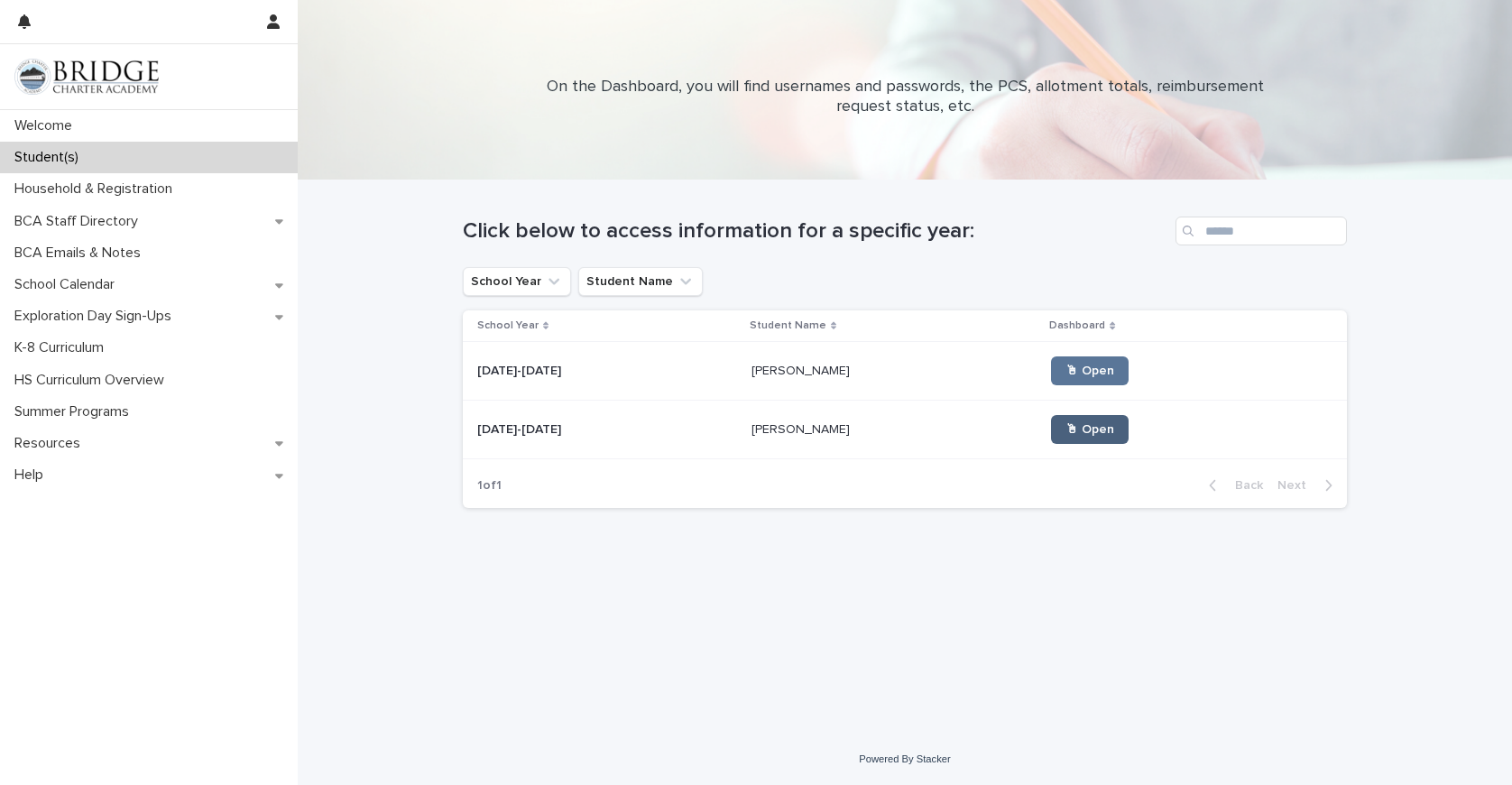
click at [1066, 429] on span "🖱 Open" at bounding box center [1090, 429] width 49 height 12
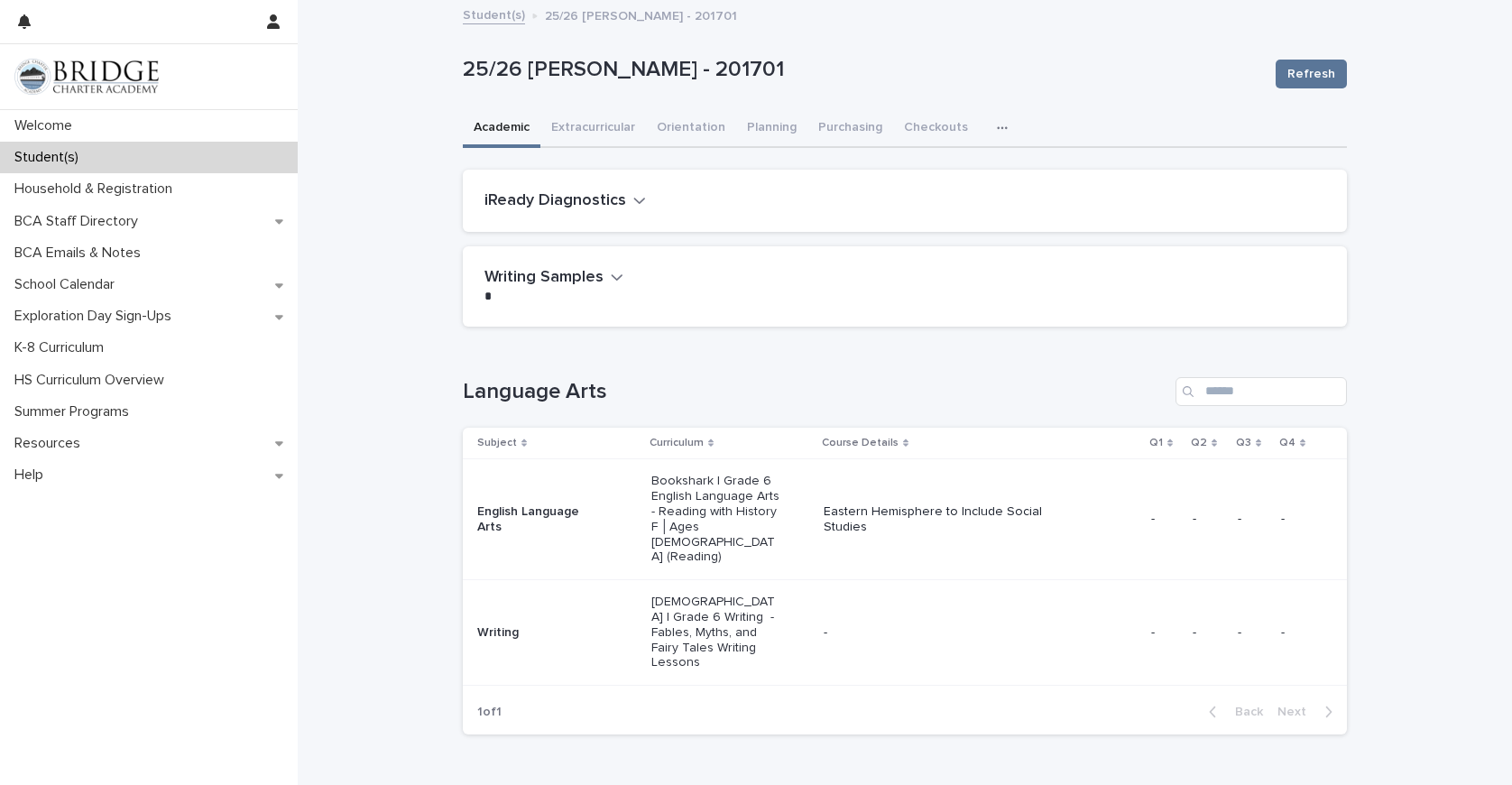
click at [998, 128] on icon "button" at bounding box center [1002, 128] width 10 height 12
click at [929, 200] on span "General" at bounding box center [917, 202] width 47 height 12
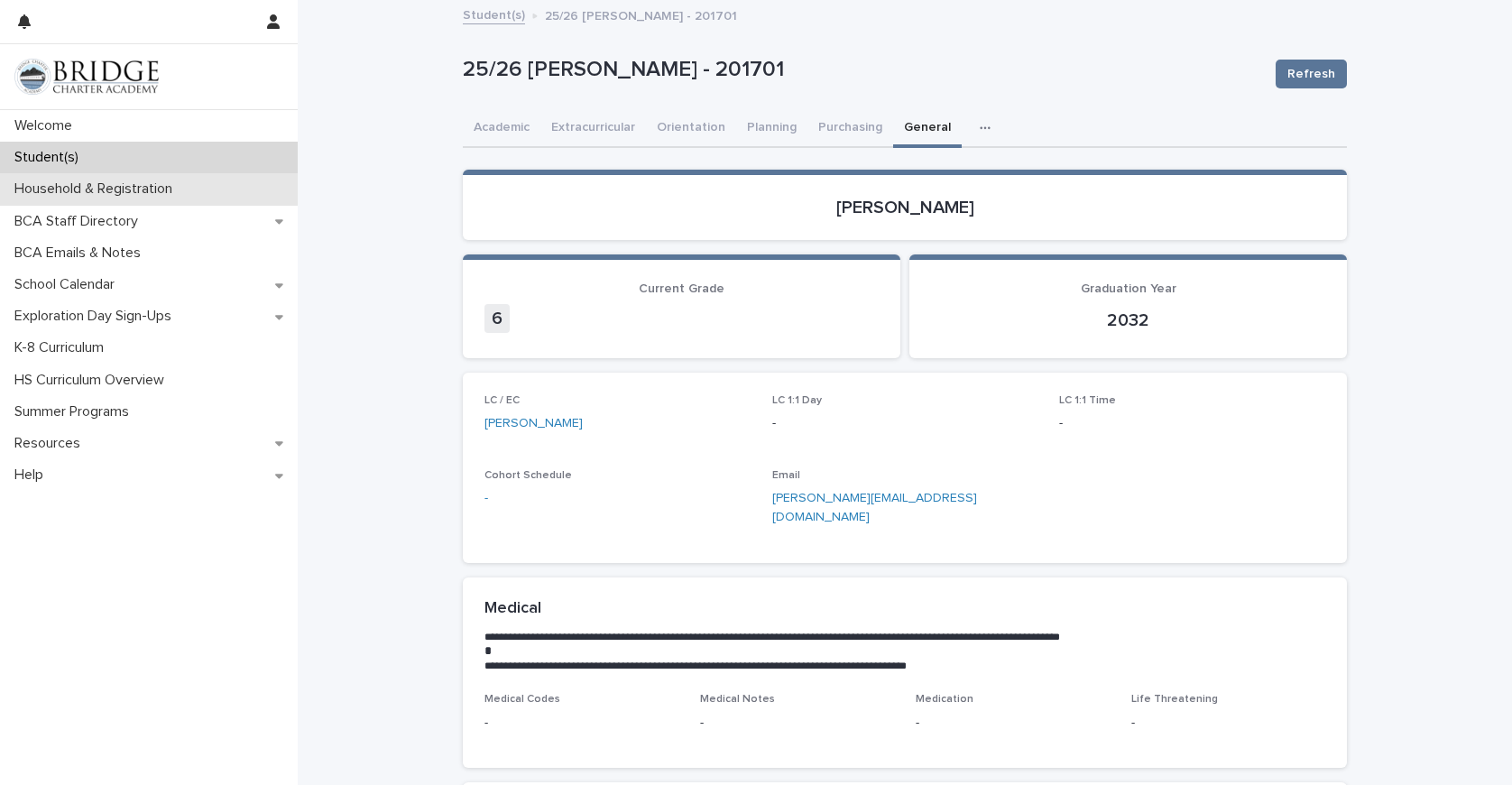
click at [166, 196] on p "Household & Registration" at bounding box center [97, 189] width 179 height 17
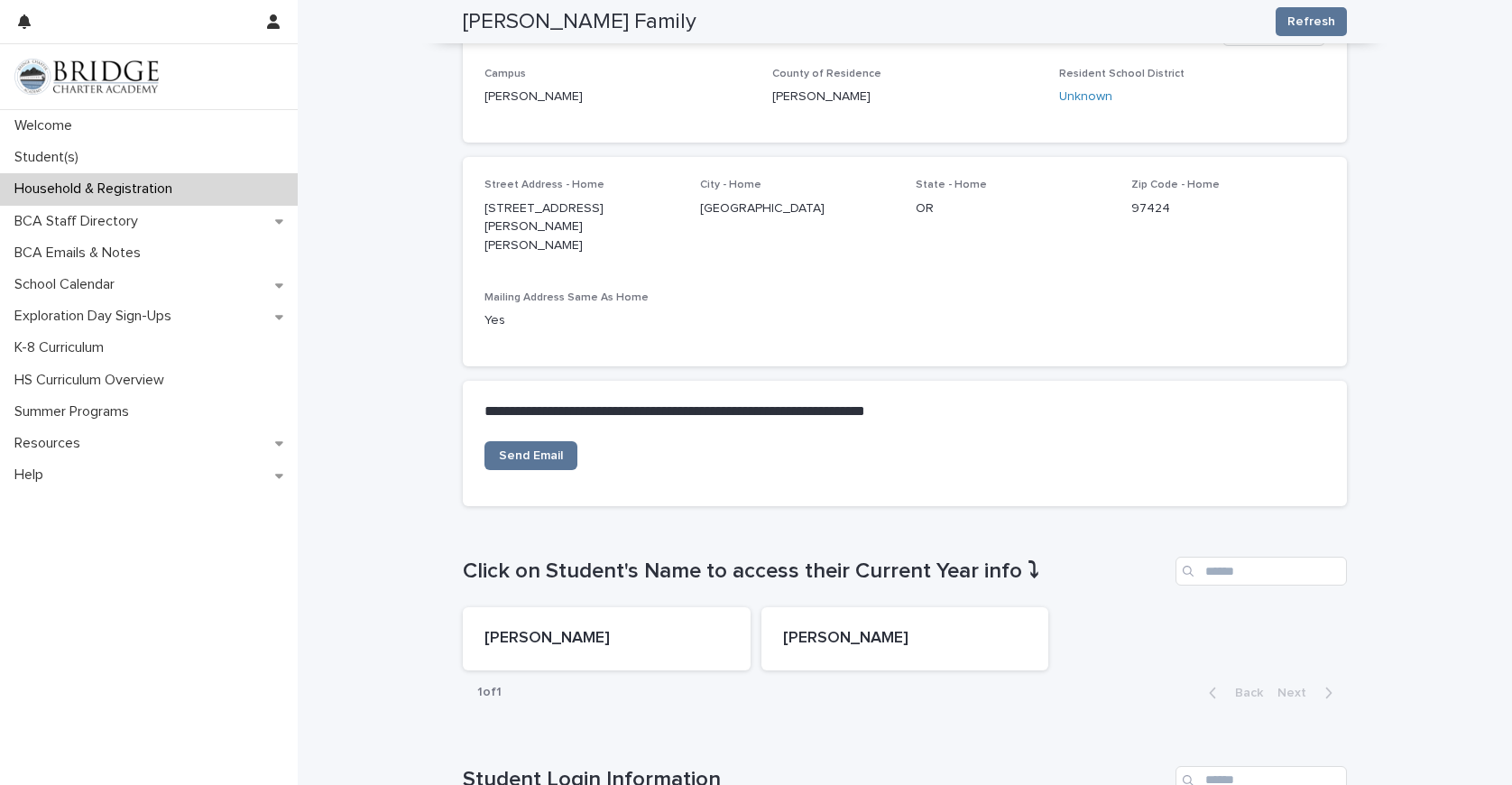
scroll to position [348, 0]
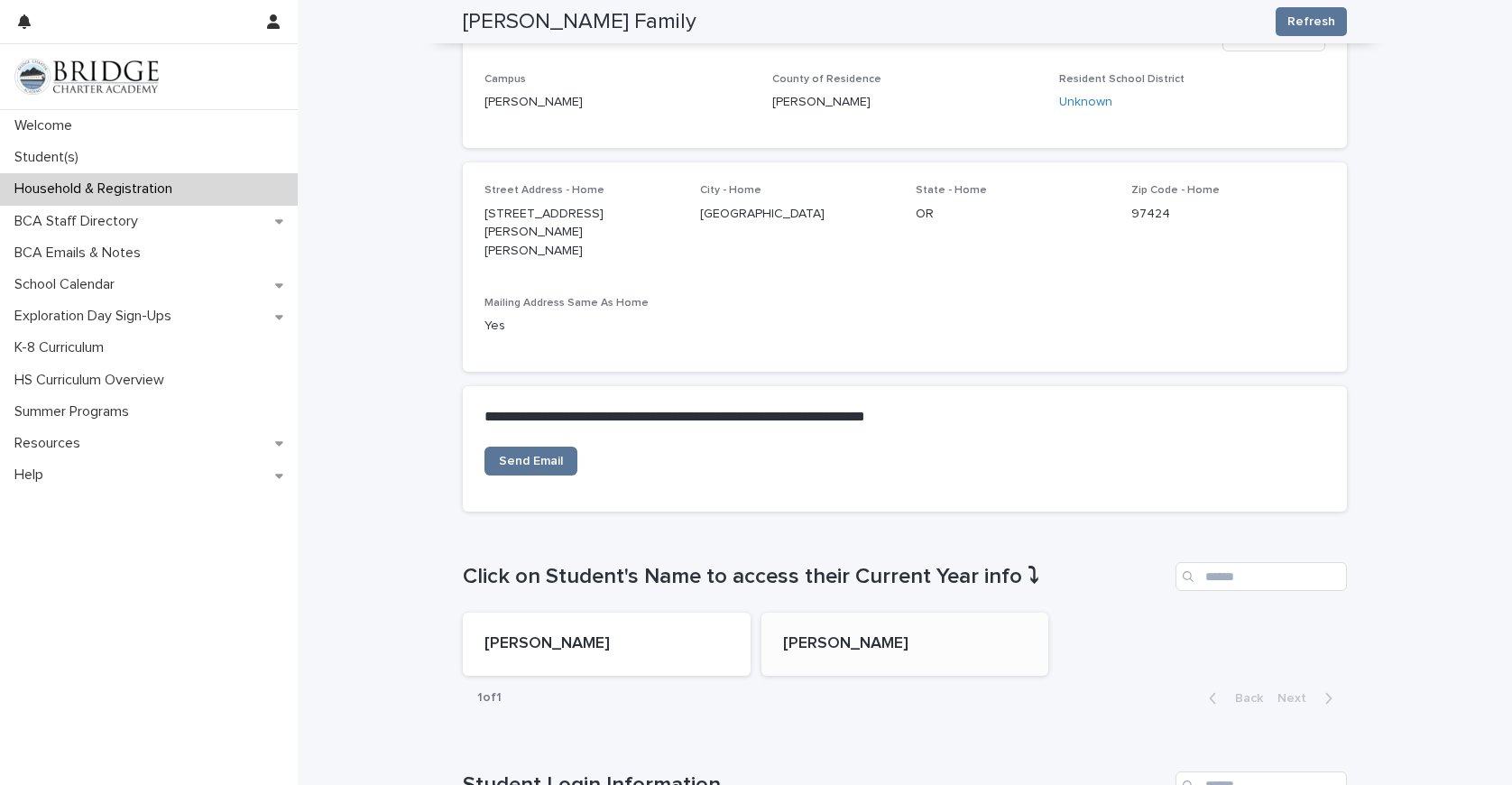
click at [870, 613] on div "[PERSON_NAME]" at bounding box center [905, 644] width 288 height 63
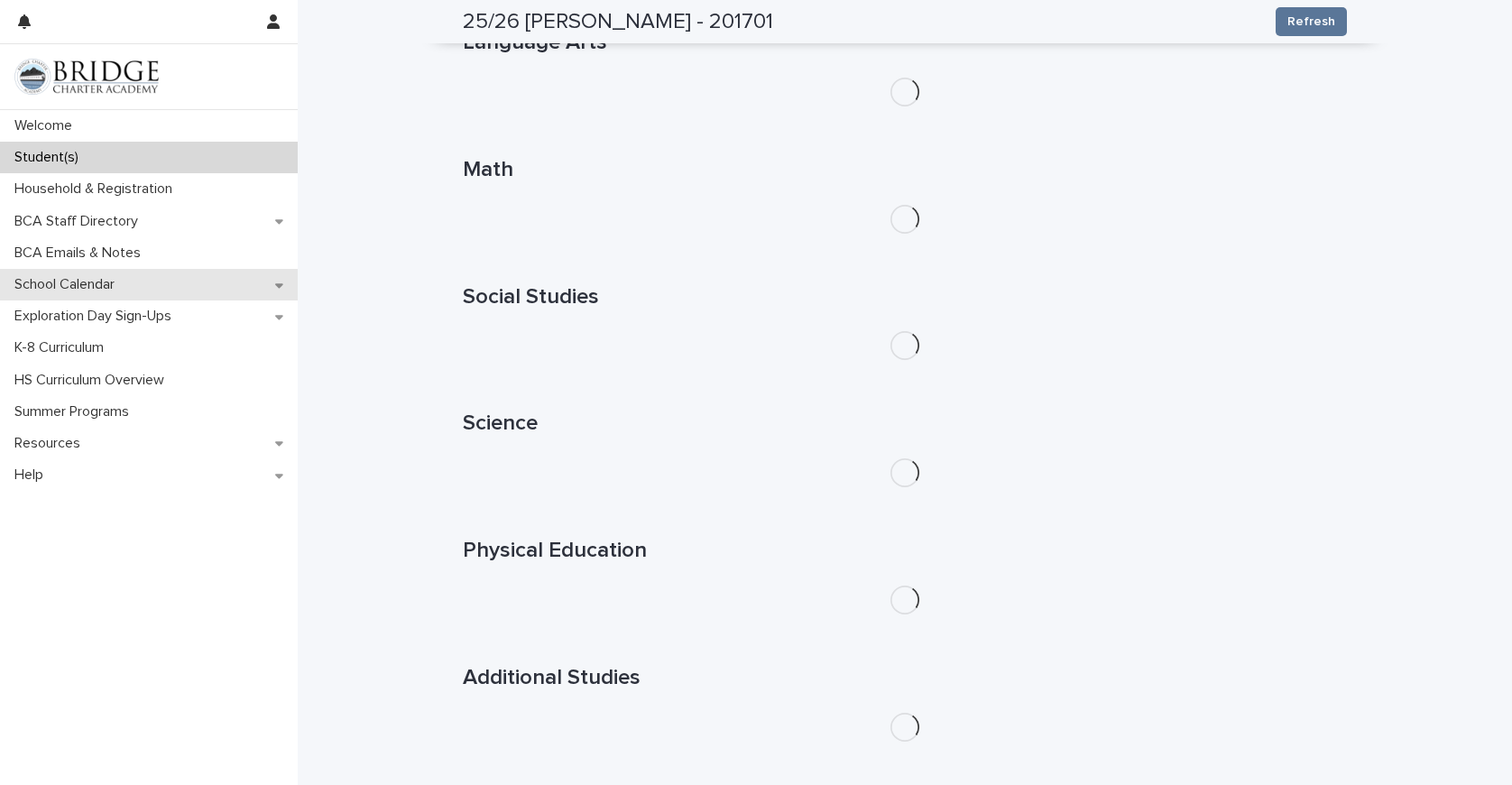
click at [110, 287] on p "School Calendar" at bounding box center [69, 285] width 122 height 17
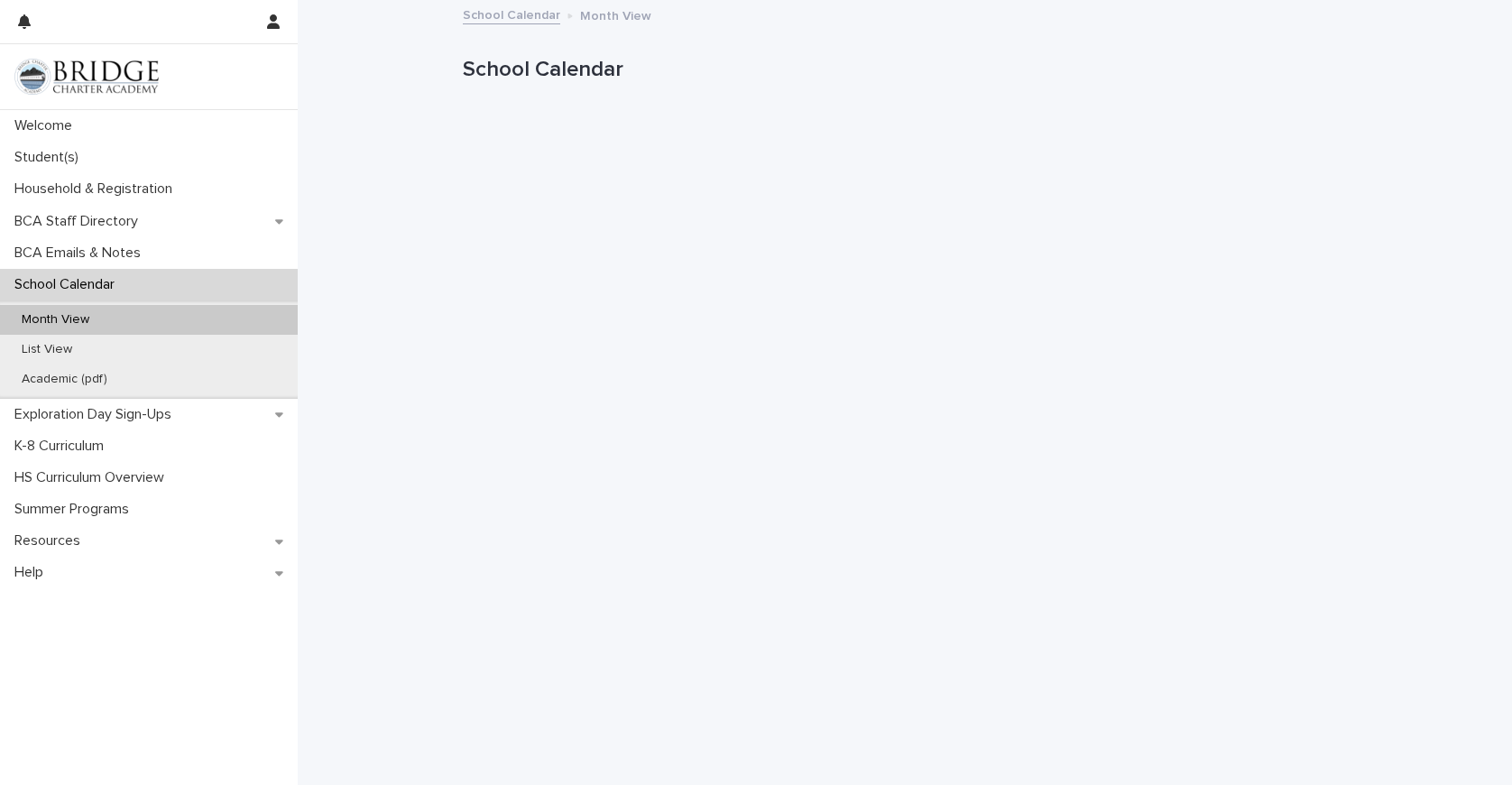
click at [83, 317] on p "Month View" at bounding box center [55, 320] width 96 height 15
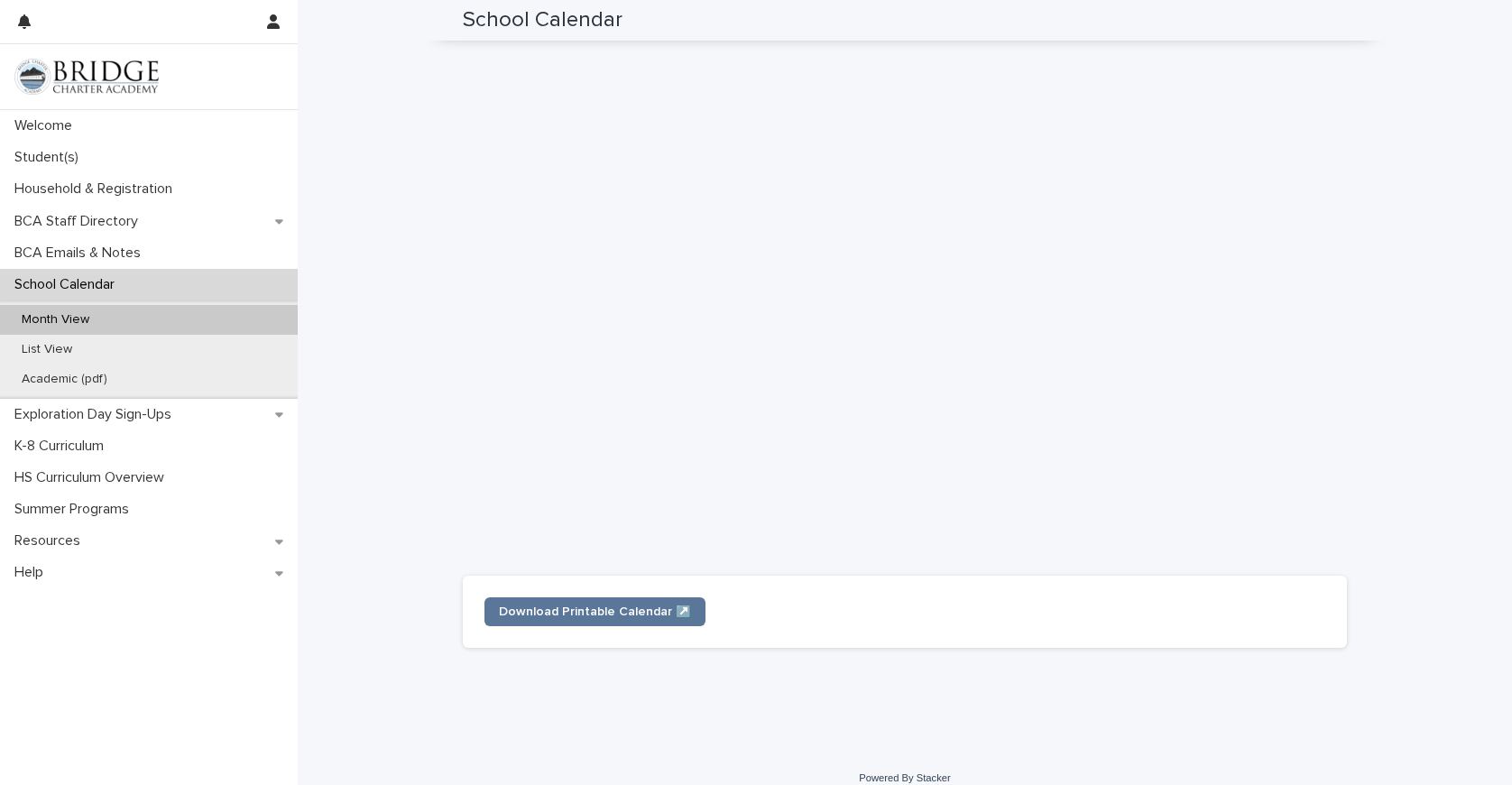
scroll to position [385, 0]
